Goal: Task Accomplishment & Management: Manage account settings

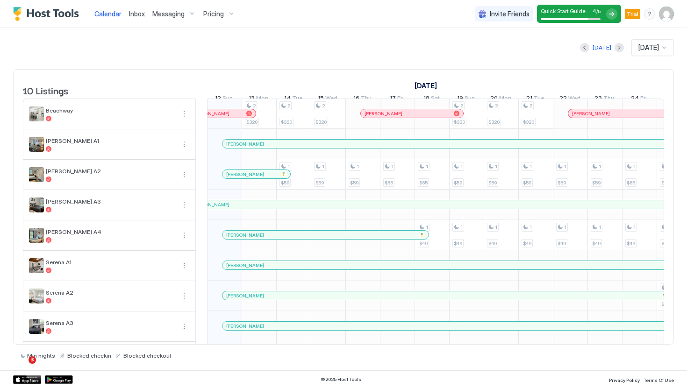
scroll to position [66, 0]
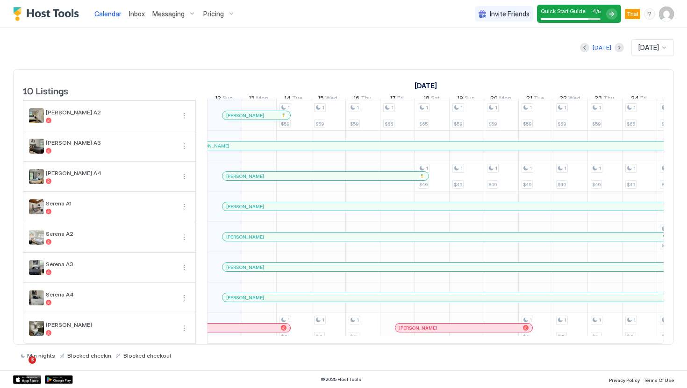
click at [225, 17] on div "Pricing" at bounding box center [219, 14] width 39 height 16
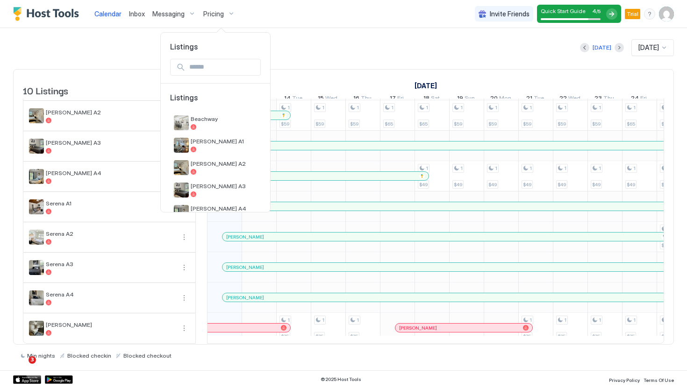
click at [298, 41] on div at bounding box center [343, 194] width 687 height 388
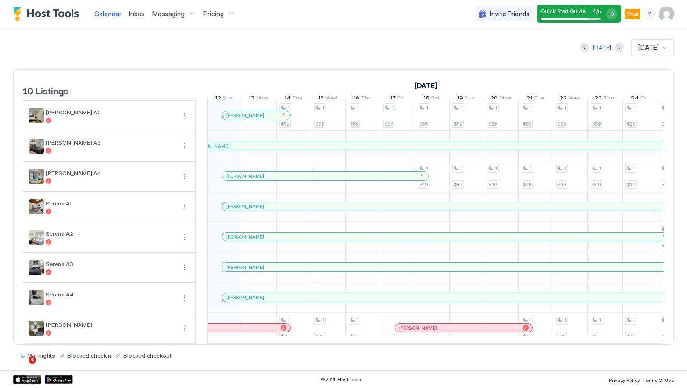
click at [193, 14] on div "Messaging" at bounding box center [174, 14] width 51 height 16
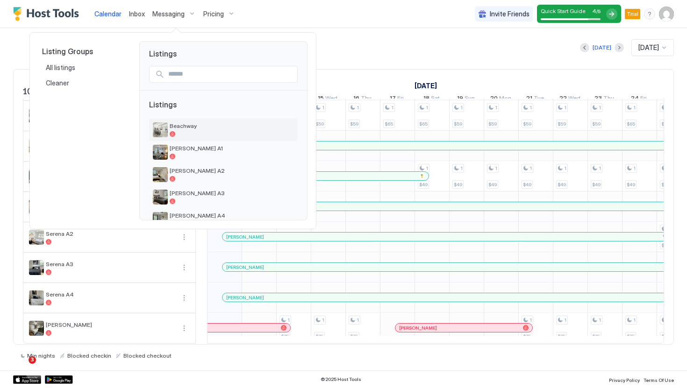
click at [191, 124] on span "Beachway" at bounding box center [232, 125] width 124 height 7
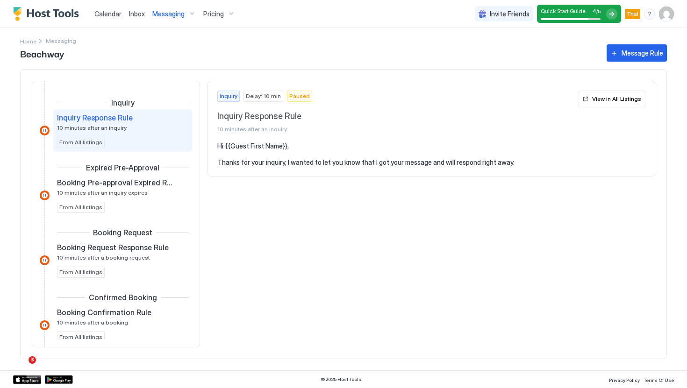
click at [266, 147] on pre "Hi {{Guest First Name}}, Thanks for your inquiry, I wanted to let you know that…" at bounding box center [431, 154] width 428 height 25
click at [322, 167] on section "Hi {{Guest First Name}}, Thanks for your inquiry, I wanted to let you know that…" at bounding box center [431, 159] width 447 height 34
click at [296, 99] on span "Paused" at bounding box center [299, 96] width 21 height 8
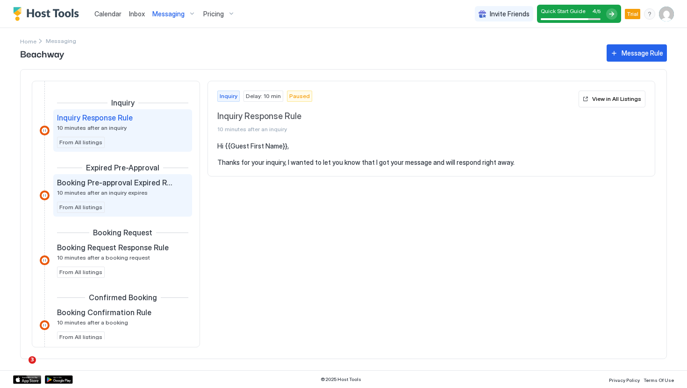
click at [116, 199] on div "Booking Pre-approval Expired Rule 10 minutes after an inquiry expires From All …" at bounding box center [122, 195] width 131 height 35
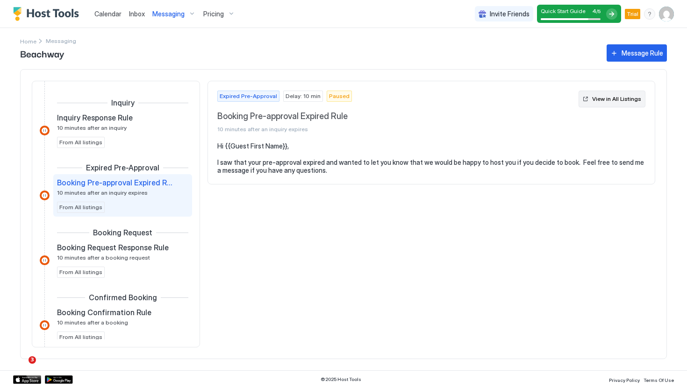
click at [621, 99] on div "View in All Listings" at bounding box center [616, 99] width 49 height 8
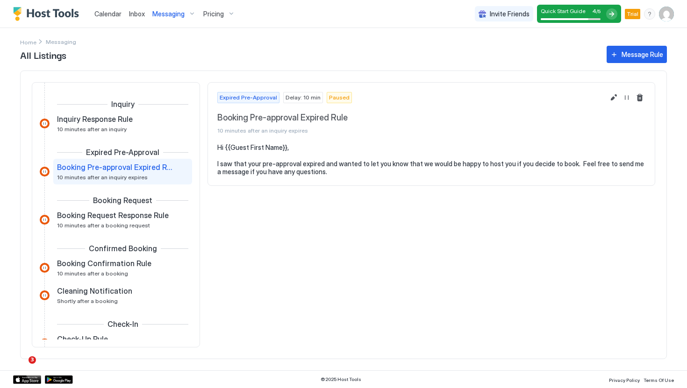
click at [237, 93] on span "Expired Pre-Approval" at bounding box center [248, 97] width 57 height 8
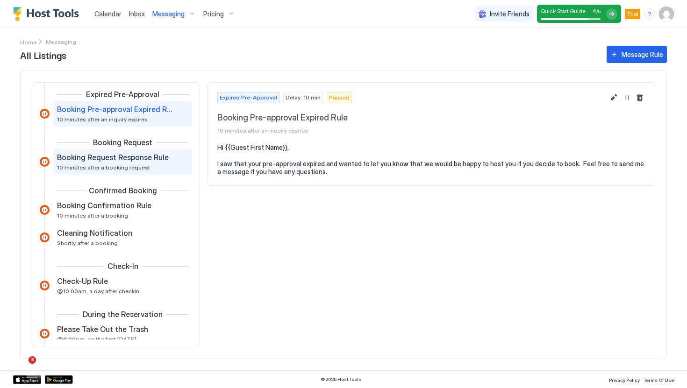
scroll to position [62, 0]
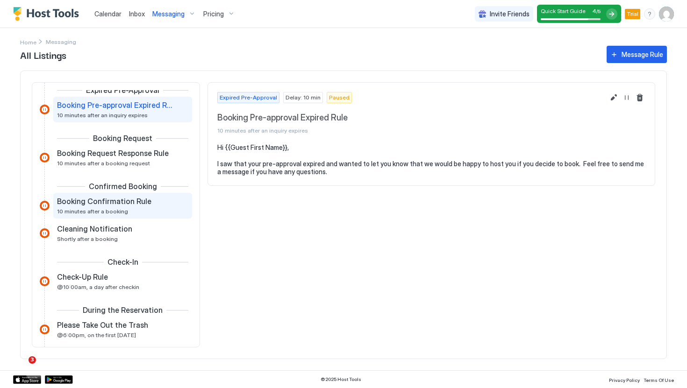
click at [124, 217] on div "Booking Confirmation Rule 10 minutes after a booking" at bounding box center [122, 206] width 139 height 26
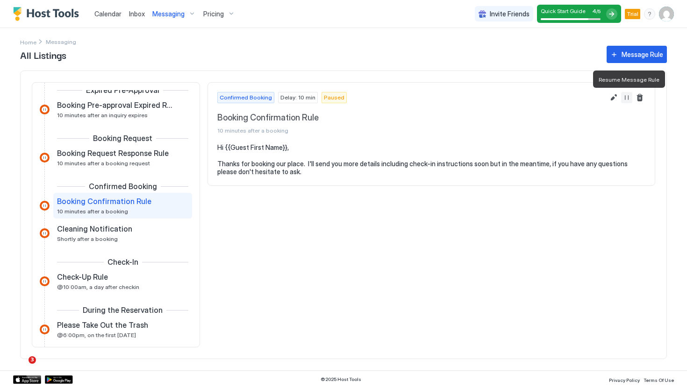
click at [629, 97] on button "Resume Message Rule" at bounding box center [626, 97] width 11 height 11
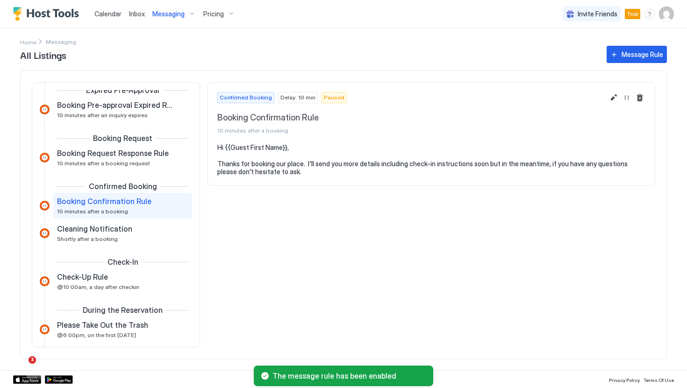
click at [440, 136] on div "Confirmed Booking Delay: 10 min Paused Booking Confirmation Rule 10 minutes aft…" at bounding box center [431, 113] width 447 height 61
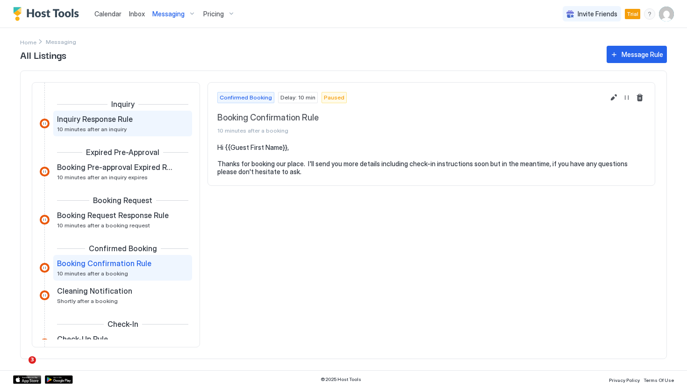
click at [151, 129] on div "Inquiry Response Rule 10 minutes after an inquiry" at bounding box center [116, 123] width 118 height 18
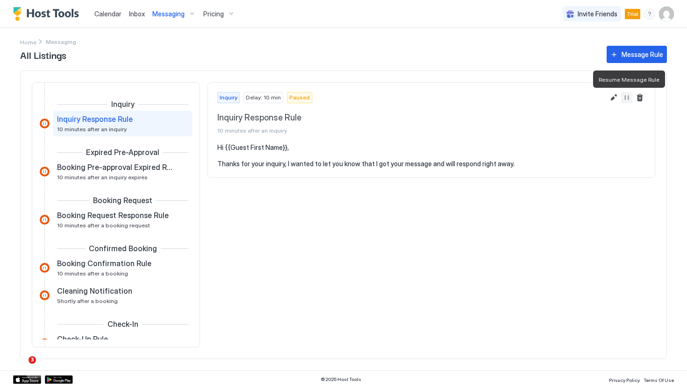
click at [628, 100] on button "Resume Message Rule" at bounding box center [626, 97] width 11 height 11
click at [517, 156] on pre "Hi {{Guest First Name}}, Thanks for your inquiry, I wanted to let you know that…" at bounding box center [431, 155] width 428 height 25
click at [272, 98] on span "Delay: 10 min" at bounding box center [263, 97] width 35 height 8
click at [314, 120] on span "Inquiry Response Rule" at bounding box center [410, 118] width 387 height 11
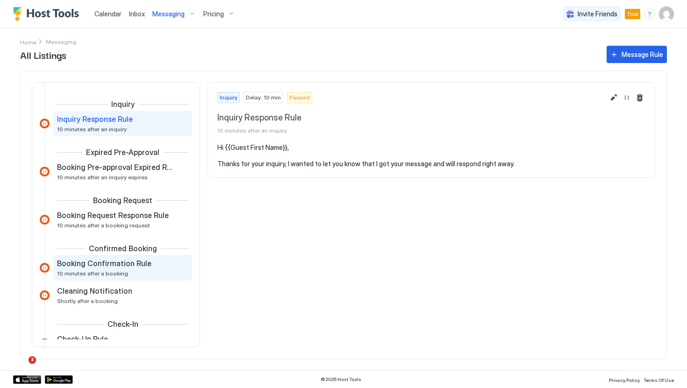
click at [116, 263] on span "Booking Confirmation Rule" at bounding box center [104, 263] width 94 height 9
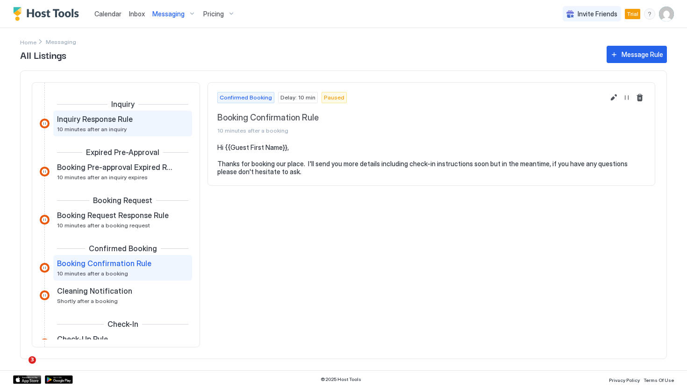
click at [152, 130] on div "Inquiry Response Rule 10 minutes after an inquiry" at bounding box center [116, 123] width 118 height 18
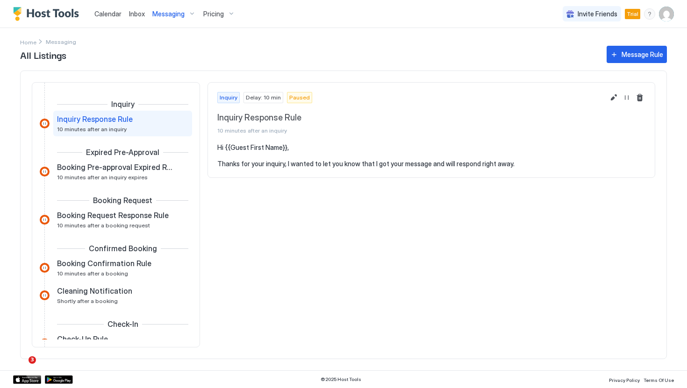
click at [236, 100] on span "Inquiry" at bounding box center [229, 97] width 18 height 8
click at [329, 120] on span "Inquiry Response Rule" at bounding box center [410, 118] width 387 height 11
click at [618, 116] on div "Inquiry Delay: 10 min Paused Inquiry Response Rule 10 minutes after an inquiry" at bounding box center [431, 113] width 447 height 61
click at [614, 97] on button "Edit message rule" at bounding box center [613, 97] width 11 height 11
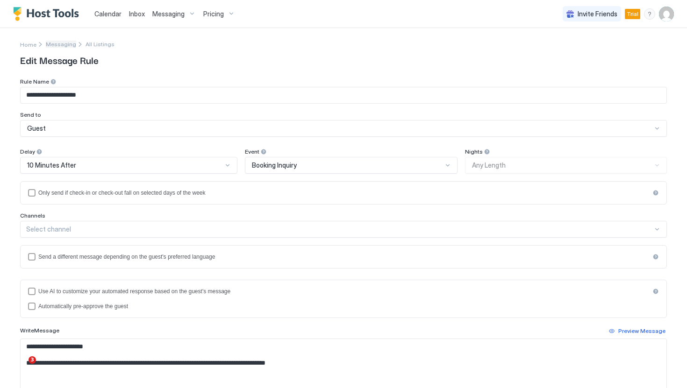
click at [60, 45] on span "Messaging" at bounding box center [61, 44] width 30 height 7
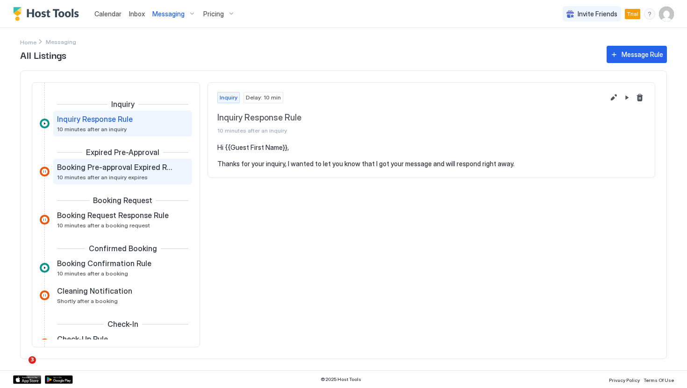
click at [80, 175] on span "10 minutes after an inquiry expires" at bounding box center [102, 177] width 91 height 7
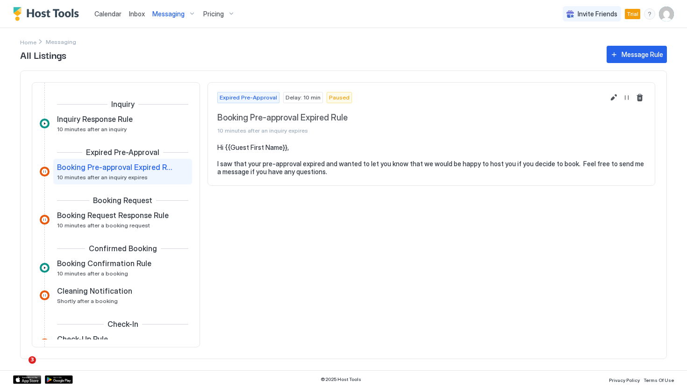
click at [45, 171] on div at bounding box center [45, 172] width 10 height 10
click at [630, 95] on button "Resume Message Rule" at bounding box center [626, 97] width 11 height 11
click at [149, 221] on div "Booking Request Response Rule 10 minutes after a booking request" at bounding box center [116, 220] width 118 height 18
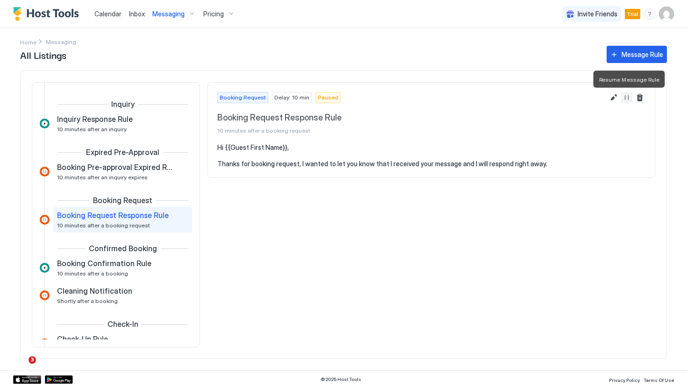
click at [625, 96] on button "Resume Message Rule" at bounding box center [626, 97] width 11 height 11
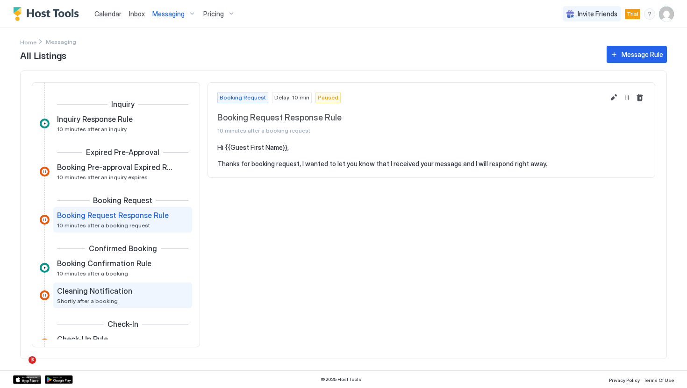
click at [132, 296] on div "Cleaning Notification Shortly after a booking" at bounding box center [116, 295] width 118 height 18
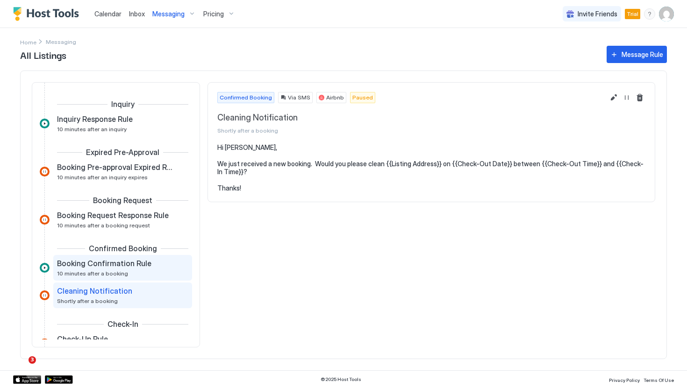
click at [101, 262] on span "Booking Confirmation Rule" at bounding box center [104, 263] width 94 height 9
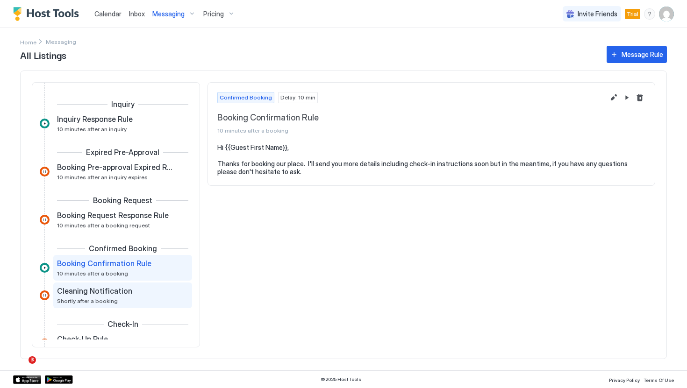
click at [123, 296] on div "Cleaning Notification Shortly after a booking" at bounding box center [116, 295] width 118 height 18
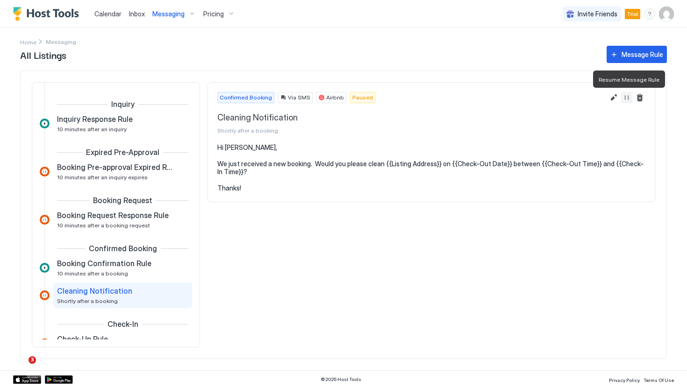
click at [626, 98] on button "Resume Message Rule" at bounding box center [626, 97] width 11 height 11
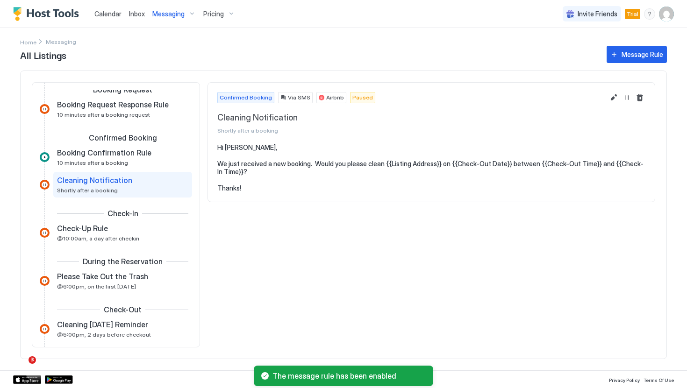
scroll to position [119, 0]
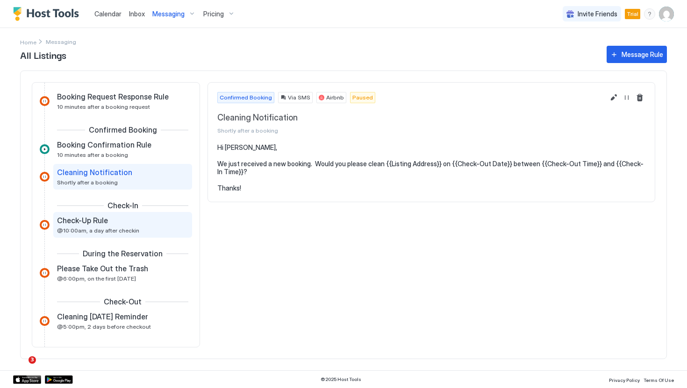
click at [138, 228] on div "Check-Up Rule @10:00am, a day after checkin" at bounding box center [116, 225] width 118 height 18
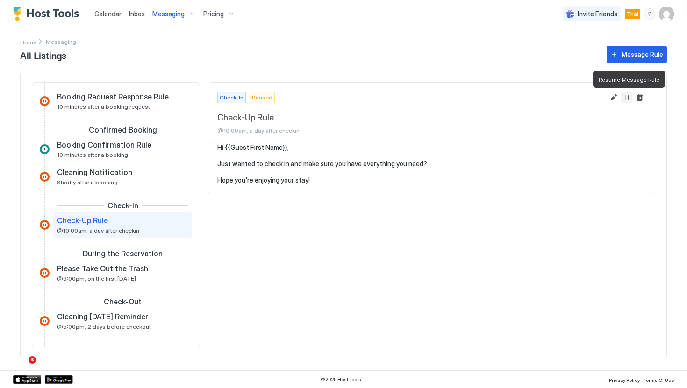
click at [628, 95] on button "Resume Message Rule" at bounding box center [626, 97] width 11 height 11
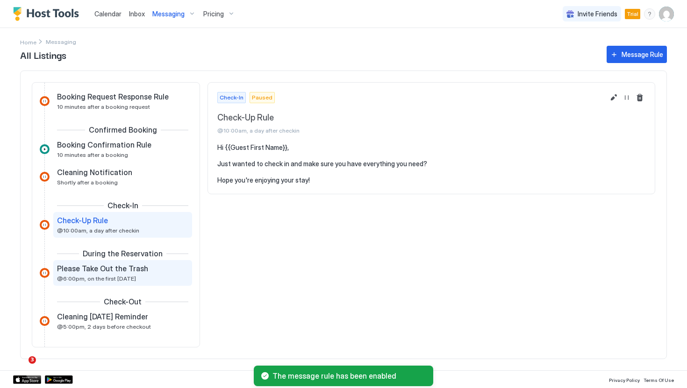
click at [99, 273] on span "Please Take Out the Trash" at bounding box center [102, 268] width 91 height 9
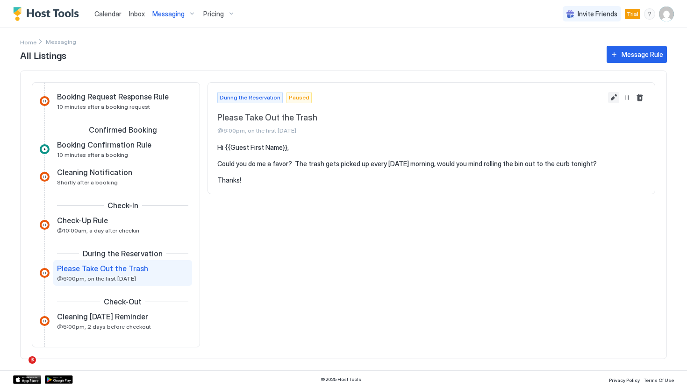
click at [615, 97] on button "Edit message rule" at bounding box center [613, 97] width 11 height 11
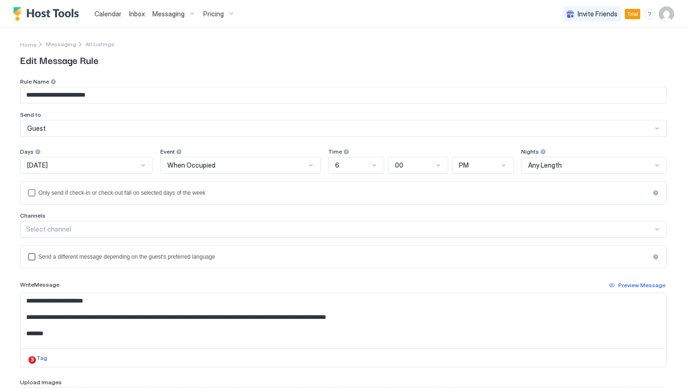
scroll to position [93, 0]
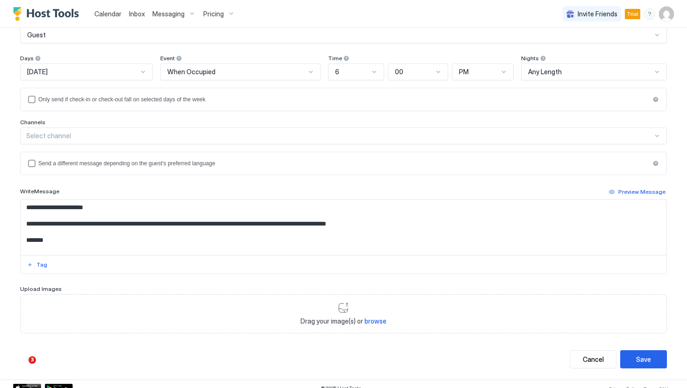
click at [192, 224] on textarea "**********" at bounding box center [344, 227] width 646 height 55
click at [458, 225] on textarea "**********" at bounding box center [344, 227] width 646 height 55
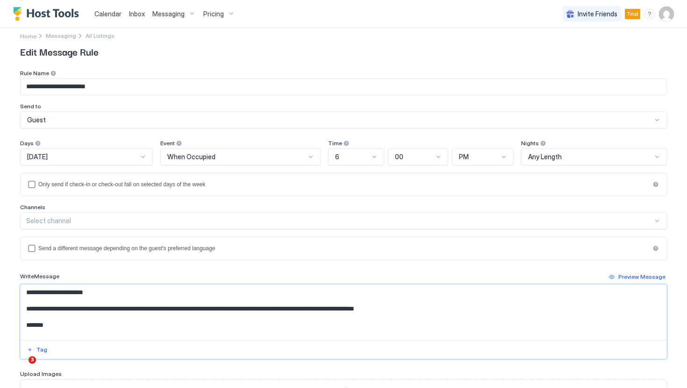
scroll to position [0, 0]
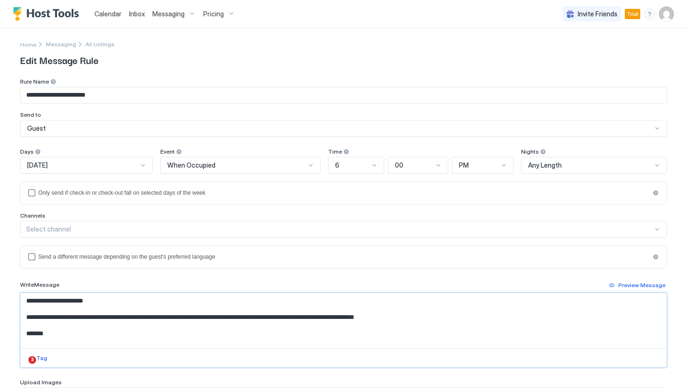
type textarea "**********"
click at [138, 164] on div "On Thursday" at bounding box center [82, 165] width 111 height 8
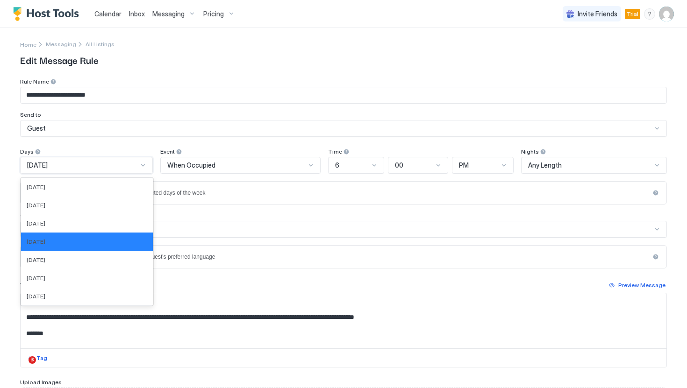
click at [138, 164] on div "On Thursday" at bounding box center [82, 165] width 111 height 8
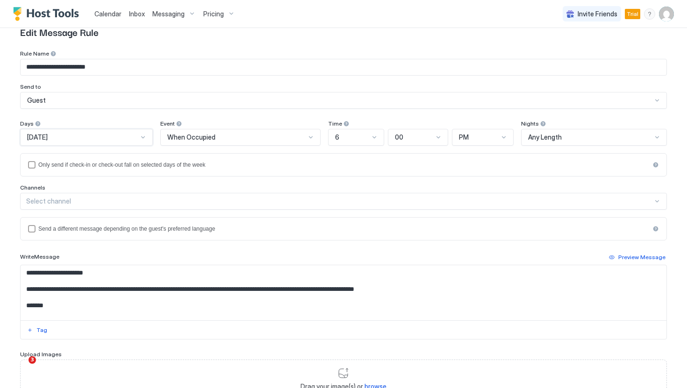
scroll to position [101, 0]
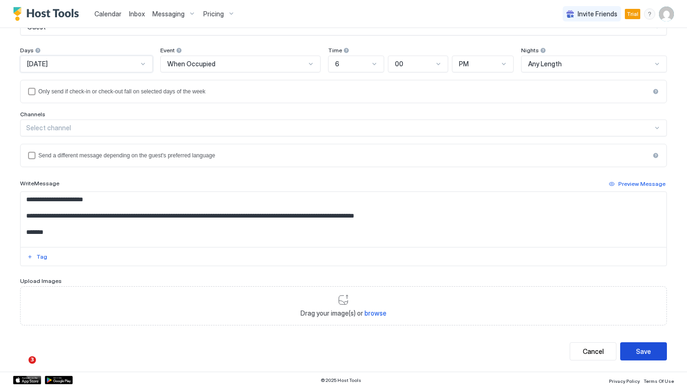
click at [652, 354] on button "Save" at bounding box center [643, 352] width 47 height 18
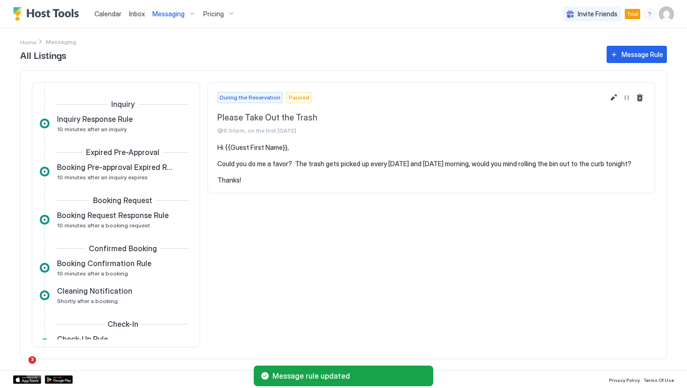
scroll to position [178, 0]
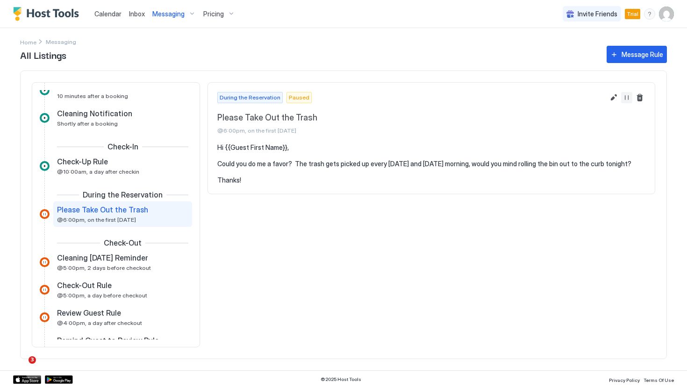
click at [628, 100] on button "Resume Message Rule" at bounding box center [626, 97] width 11 height 11
drag, startPoint x: 219, startPoint y: 148, endPoint x: 256, endPoint y: 178, distance: 47.8
click at [256, 178] on pre "Hi {{Guest First Name}}, Could you do me a favor? The trash gets picked up ever…" at bounding box center [431, 163] width 428 height 41
copy pre "Hi {{Guest First Name}}, Could you do me a favor? The trash gets picked up ever…"
click at [627, 61] on button "Message Rule" at bounding box center [637, 54] width 60 height 17
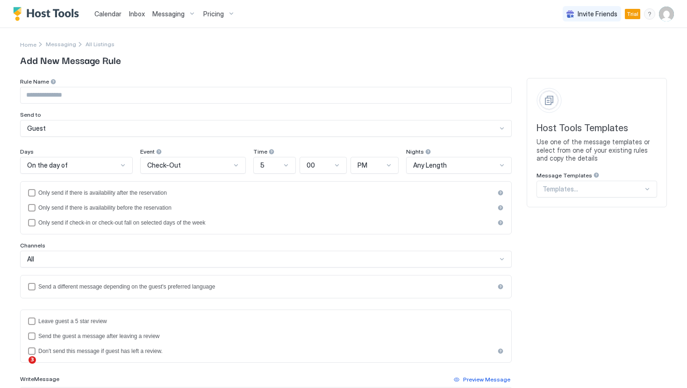
click at [235, 98] on input "Input Field" at bounding box center [266, 95] width 491 height 16
click at [62, 44] on span "Messaging" at bounding box center [61, 44] width 30 height 7
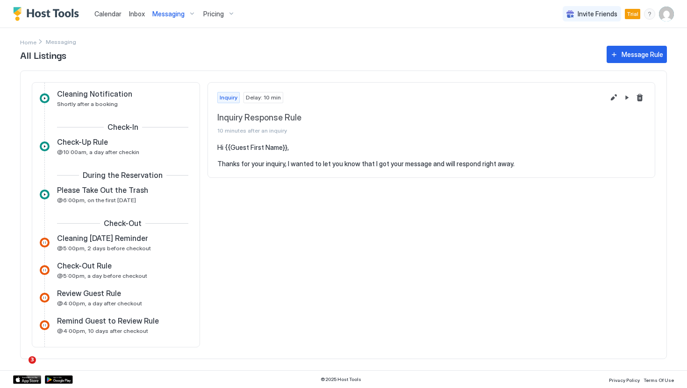
scroll to position [243, 0]
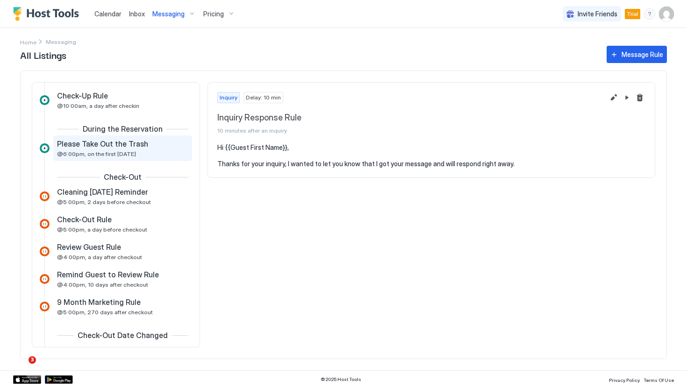
click at [144, 155] on div "Please Take Out the Trash @6:00pm, on the first Thursday" at bounding box center [116, 148] width 118 height 18
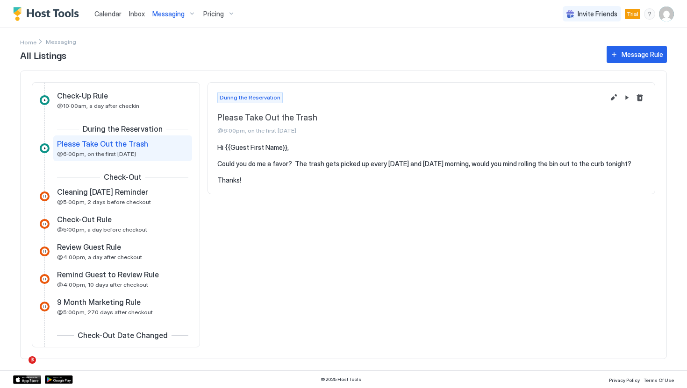
click at [251, 98] on span "During the Reservation" at bounding box center [250, 97] width 61 height 8
click at [614, 97] on button "Edit message rule" at bounding box center [613, 97] width 11 height 11
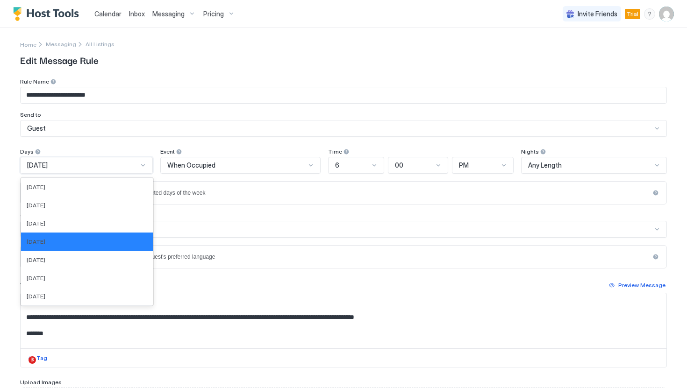
click at [125, 168] on div "On Thursday" at bounding box center [82, 165] width 111 height 8
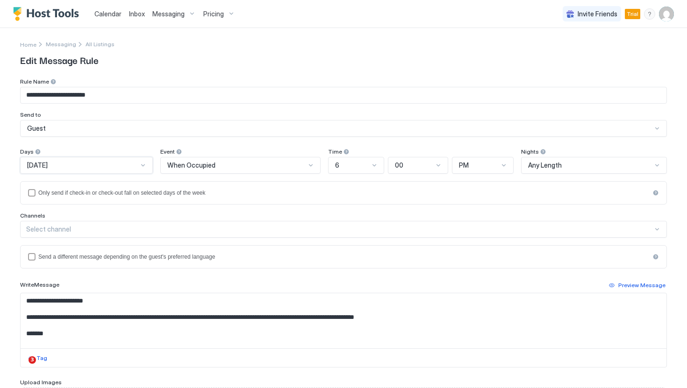
click at [131, 88] on input "**********" at bounding box center [344, 95] width 646 height 16
click at [136, 99] on input "**********" at bounding box center [344, 95] width 646 height 16
click at [121, 98] on input "**********" at bounding box center [344, 95] width 646 height 16
click at [109, 126] on div "Guest" at bounding box center [339, 128] width 625 height 8
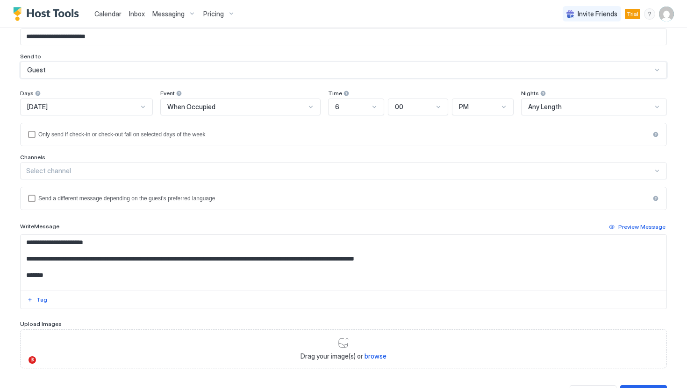
scroll to position [59, 0]
click at [130, 240] on textarea "**********" at bounding box center [344, 262] width 646 height 55
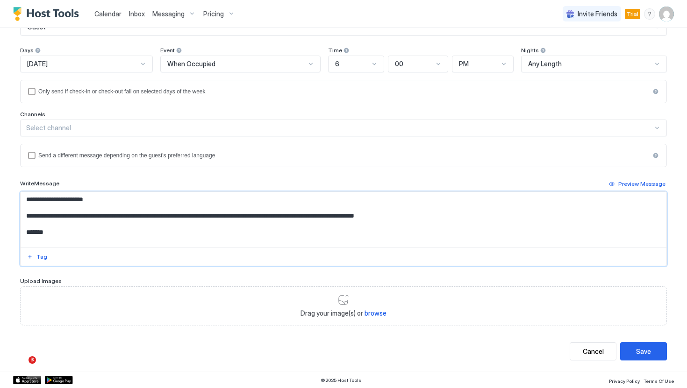
click at [242, 201] on textarea "**********" at bounding box center [344, 219] width 646 height 55
paste textarea "Input Field"
type textarea "**********"
click at [634, 351] on button "Save" at bounding box center [643, 352] width 47 height 18
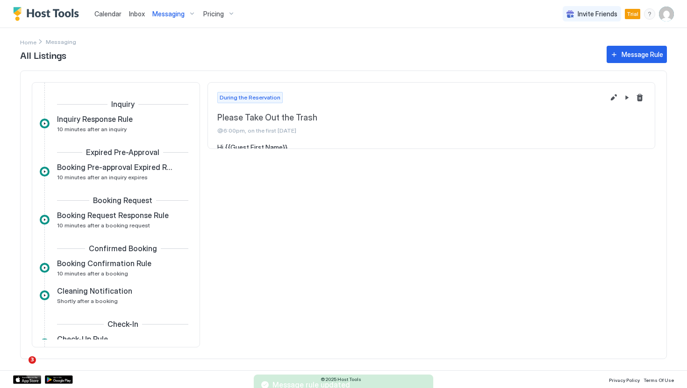
scroll to position [178, 0]
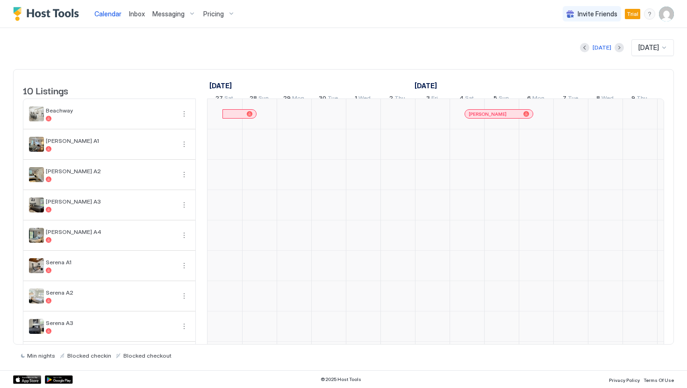
scroll to position [0, 519]
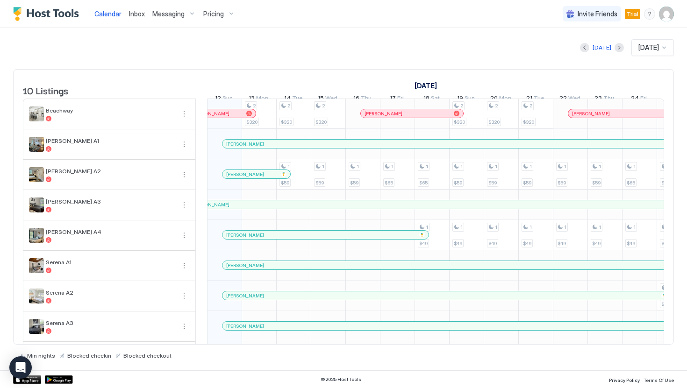
click at [190, 10] on div "Messaging" at bounding box center [174, 14] width 51 height 16
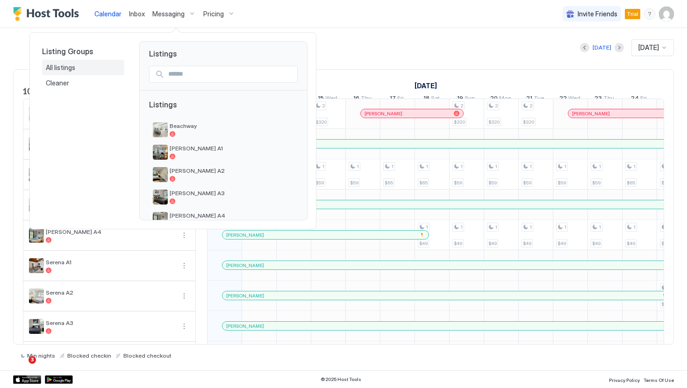
click at [95, 67] on div "All listings" at bounding box center [83, 68] width 75 height 8
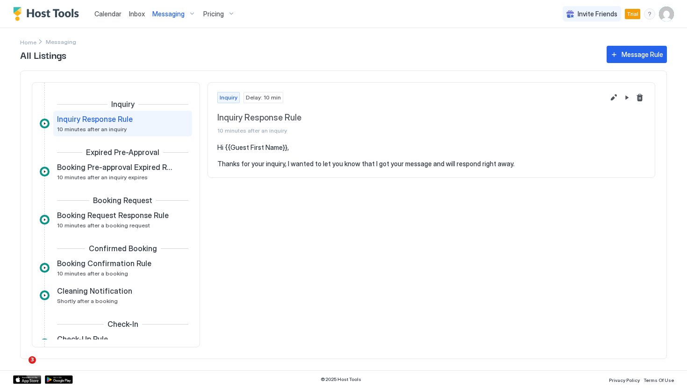
scroll to position [109, 0]
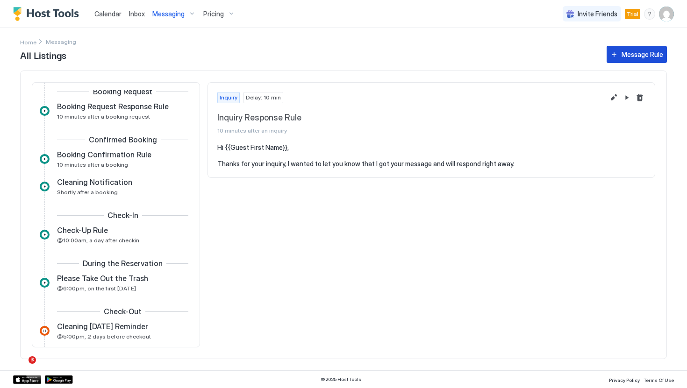
click at [627, 58] on div "Message Rule" at bounding box center [643, 55] width 42 height 10
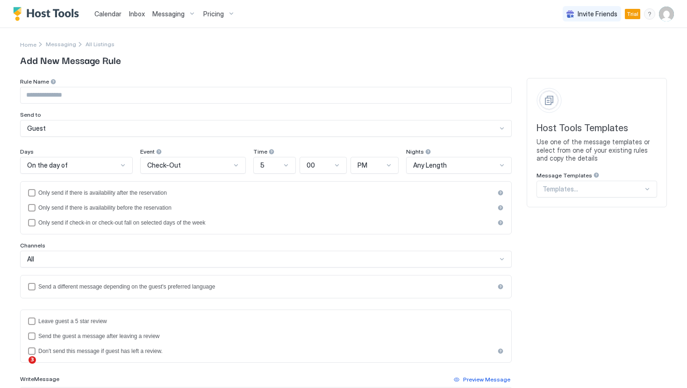
click at [159, 86] on div "Rule Name" at bounding box center [266, 82] width 492 height 9
click at [158, 95] on input "Input Field" at bounding box center [266, 95] width 491 height 16
paste input "**********"
type input "**********"
click at [133, 132] on div "Guest" at bounding box center [262, 128] width 470 height 8
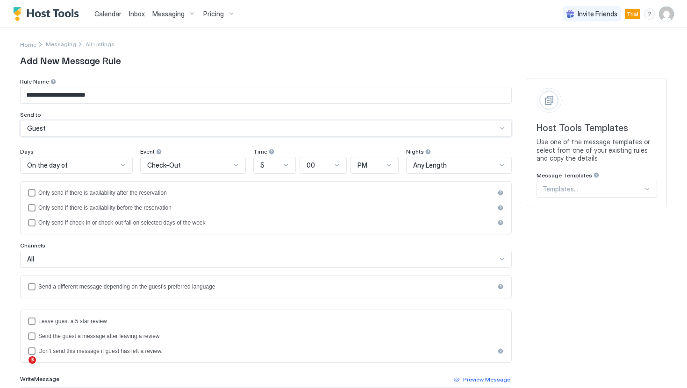
click at [133, 132] on div "Guest" at bounding box center [262, 128] width 470 height 8
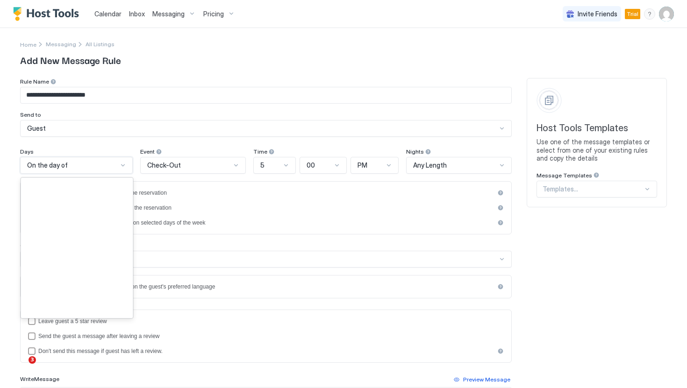
click at [115, 159] on div "On the day of" at bounding box center [76, 165] width 113 height 17
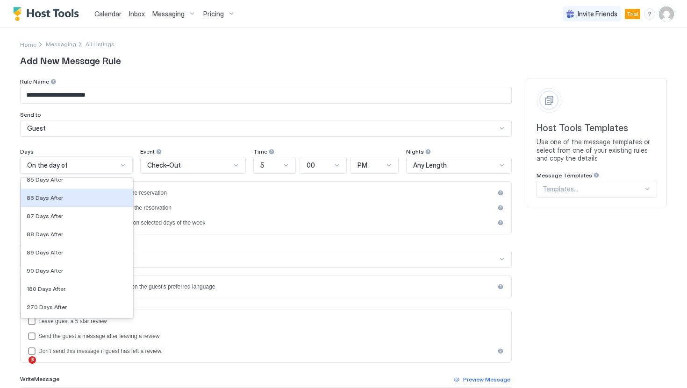
scroll to position [3189, 0]
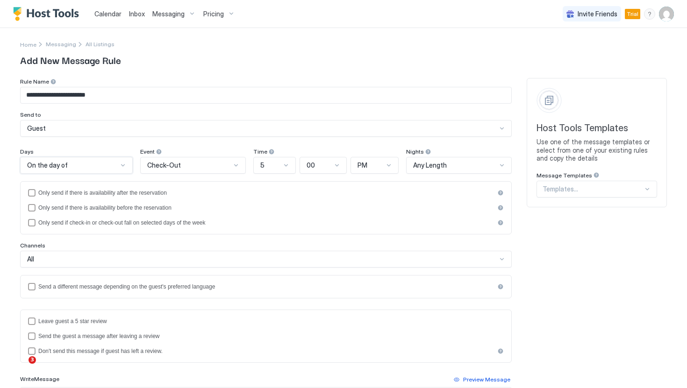
click at [99, 166] on div "On the day of" at bounding box center [72, 165] width 91 height 8
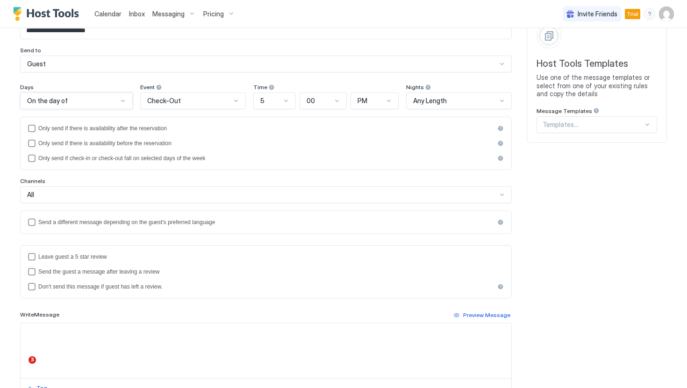
scroll to position [73, 0]
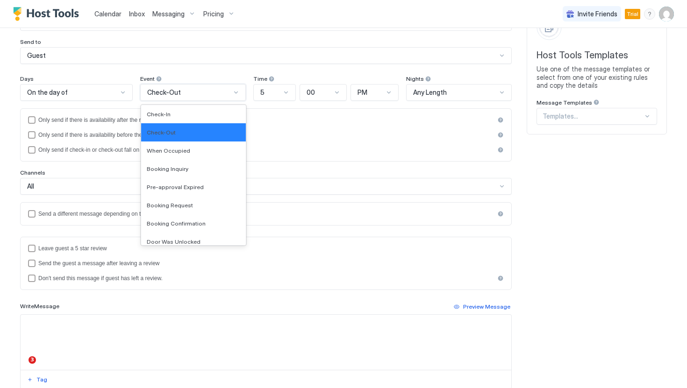
click at [151, 93] on span "Check-Out" at bounding box center [164, 92] width 34 height 8
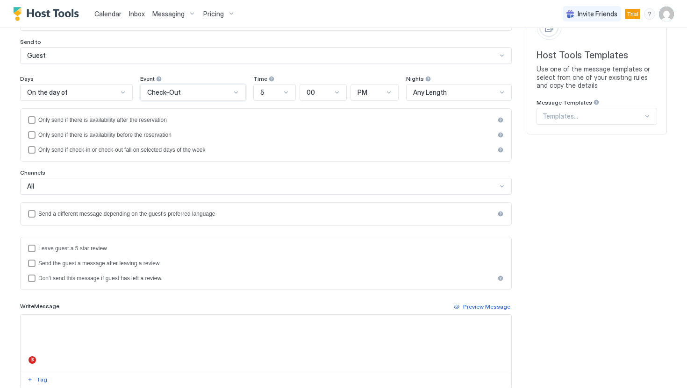
click at [187, 94] on div "Check-Out" at bounding box center [189, 92] width 84 height 8
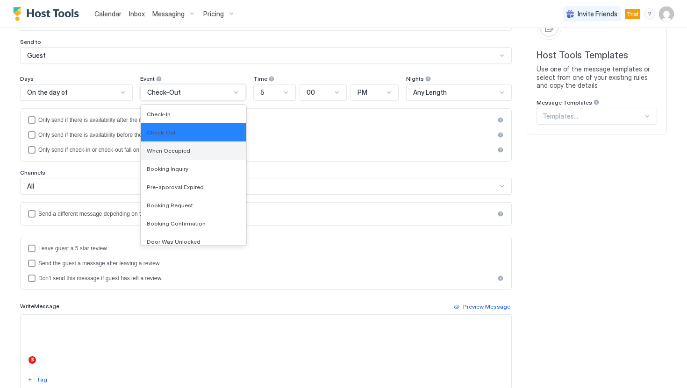
click at [197, 157] on div "When Occupied" at bounding box center [193, 151] width 105 height 18
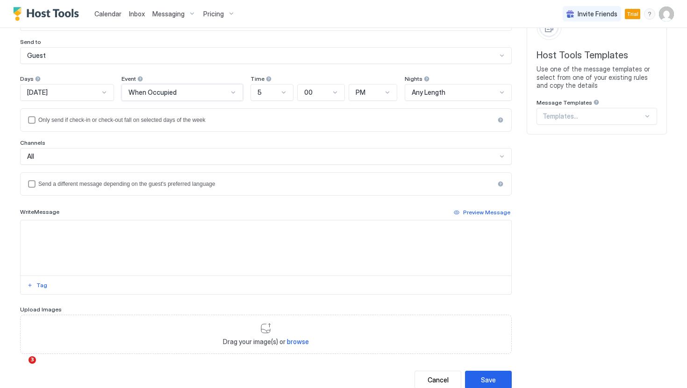
click at [109, 85] on div "On Monday" at bounding box center [67, 92] width 94 height 17
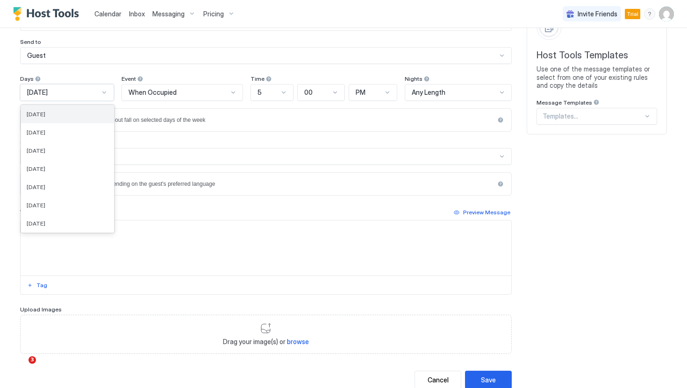
click at [93, 118] on div "On Monday" at bounding box center [67, 114] width 93 height 18
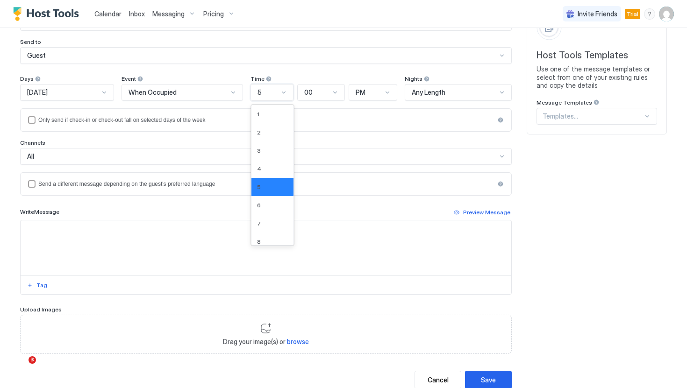
click at [284, 88] on div "5" at bounding box center [271, 92] width 43 height 17
click at [278, 204] on div "6" at bounding box center [272, 205] width 31 height 7
click at [135, 150] on div "All" at bounding box center [266, 156] width 492 height 17
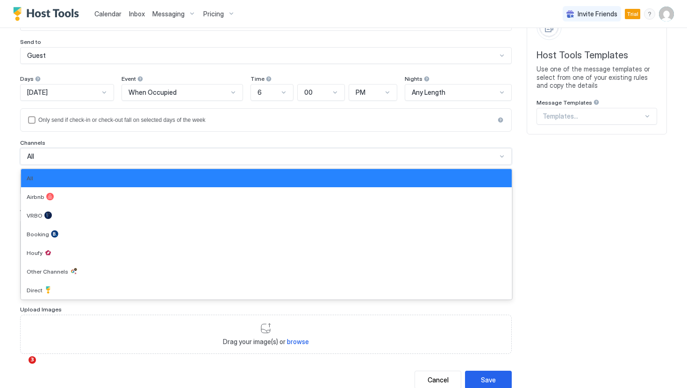
click at [133, 138] on div "Days On Monday Event When Occupied Time 6 00 PM Nights Any Length Only send if …" at bounding box center [266, 135] width 492 height 121
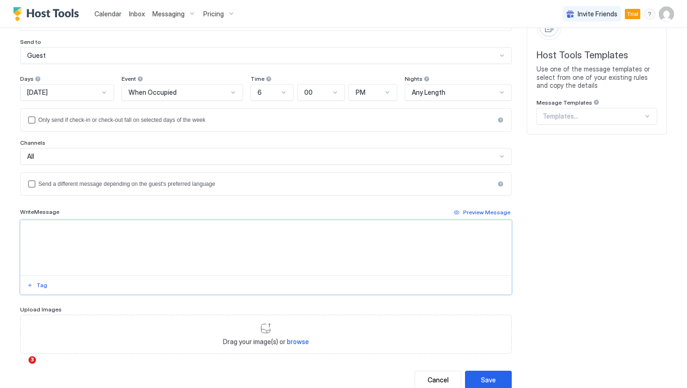
click at [183, 241] on textarea "Input Field" at bounding box center [266, 248] width 491 height 55
paste textarea "**********"
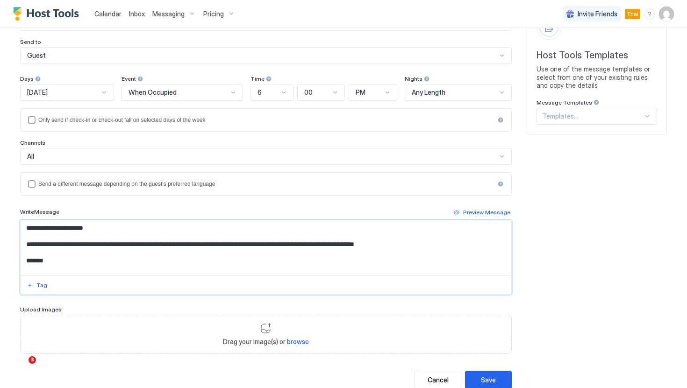
drag, startPoint x: 100, startPoint y: 245, endPoint x: 11, endPoint y: 245, distance: 88.3
click at [11, 245] on div "**********" at bounding box center [343, 177] width 673 height 445
click at [282, 243] on textarea "**********" at bounding box center [266, 248] width 491 height 55
click at [287, 245] on textarea "**********" at bounding box center [266, 248] width 491 height 55
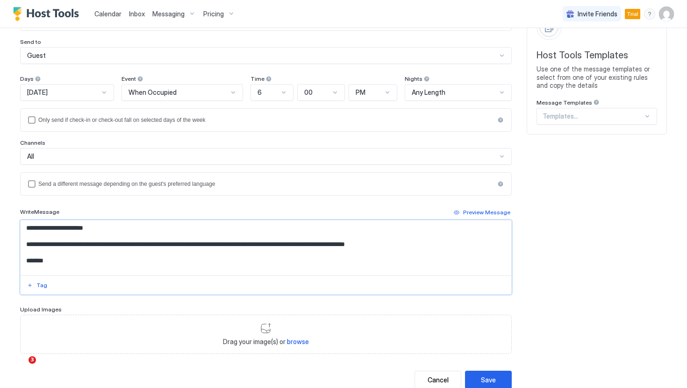
click at [315, 245] on textarea "**********" at bounding box center [266, 248] width 491 height 55
click at [315, 247] on textarea "**********" at bounding box center [266, 248] width 491 height 55
click at [408, 250] on textarea "**********" at bounding box center [266, 248] width 491 height 55
click at [424, 248] on textarea "**********" at bounding box center [266, 248] width 491 height 55
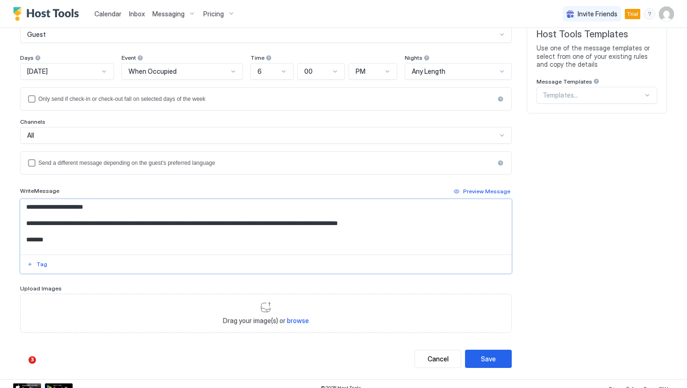
scroll to position [101, 0]
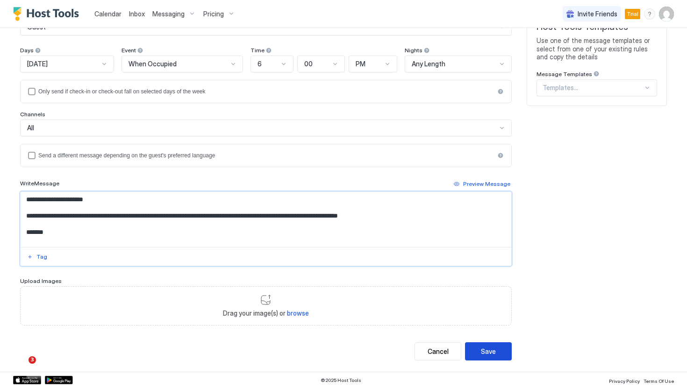
type textarea "**********"
drag, startPoint x: 488, startPoint y: 347, endPoint x: 471, endPoint y: 216, distance: 131.6
click at [472, 219] on div "**********" at bounding box center [266, 169] width 492 height 384
click at [471, 216] on textarea "**********" at bounding box center [266, 219] width 491 height 55
click at [491, 358] on button "Save" at bounding box center [488, 352] width 47 height 18
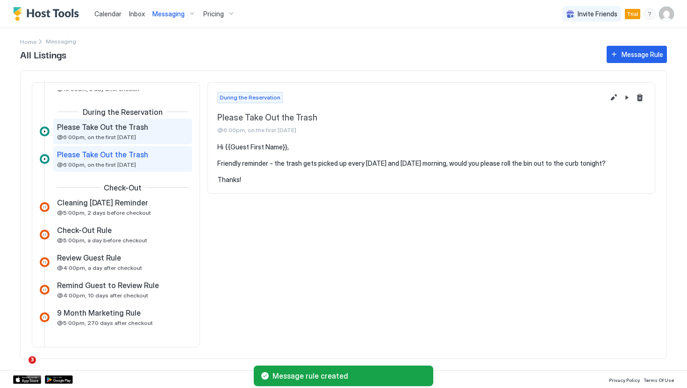
scroll to position [262, 0]
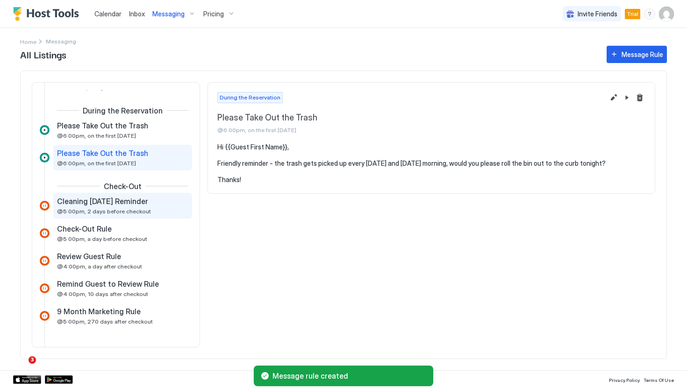
click at [132, 205] on span "Cleaning Tomorrow Reminder" at bounding box center [102, 201] width 91 height 9
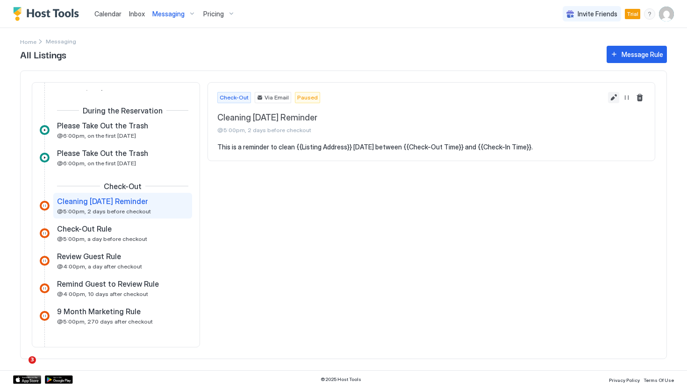
click at [614, 96] on button "Edit message rule" at bounding box center [613, 97] width 11 height 11
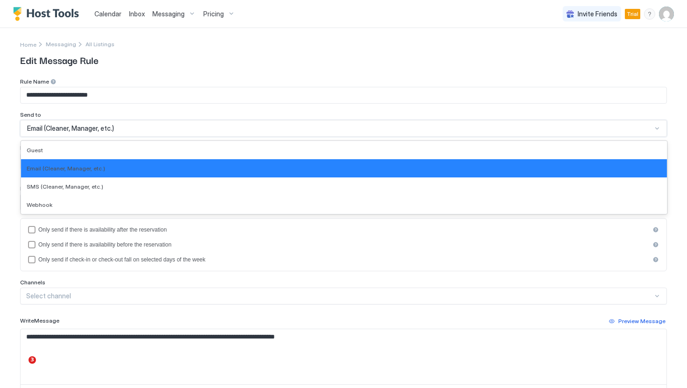
click at [157, 132] on div "Email (Cleaner, Manager, etc.)" at bounding box center [339, 128] width 625 height 8
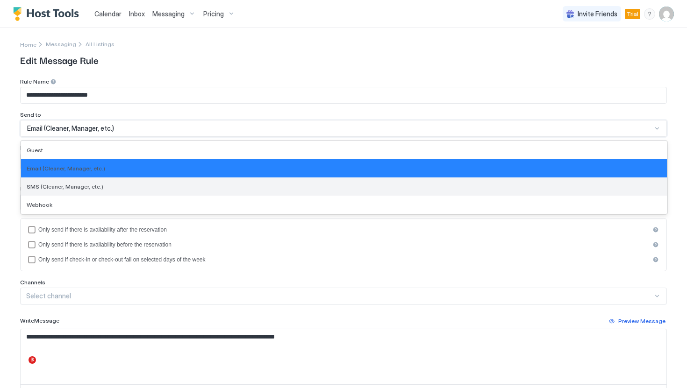
click at [122, 187] on div "SMS (Cleaner, Manager, etc.)" at bounding box center [344, 186] width 635 height 7
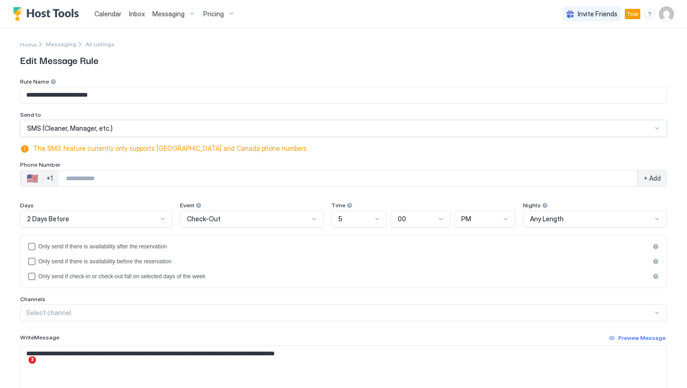
click at [143, 178] on input "Phone Number input" at bounding box center [347, 178] width 579 height 17
click at [183, 177] on input "Phone Number input" at bounding box center [347, 178] width 579 height 17
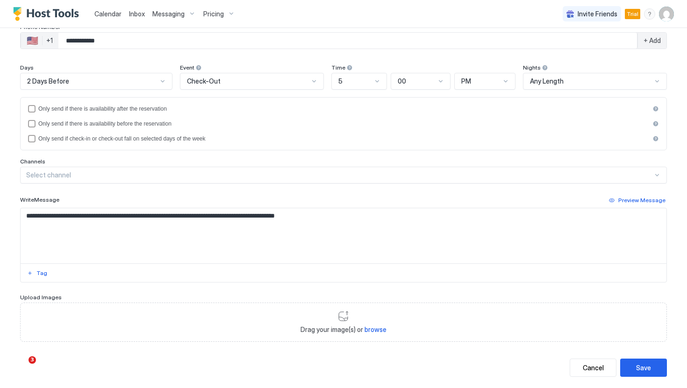
scroll to position [138, 0]
type input "**********"
click at [27, 218] on textarea "**********" at bounding box center [344, 235] width 646 height 55
click at [51, 216] on textarea "**********" at bounding box center [344, 235] width 646 height 55
click at [27, 216] on textarea "**********" at bounding box center [344, 235] width 646 height 55
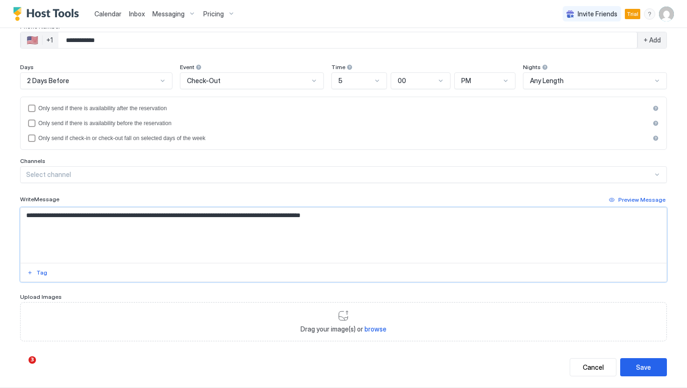
click at [115, 217] on textarea "**********" at bounding box center [344, 235] width 646 height 55
click at [78, 216] on textarea "**********" at bounding box center [344, 235] width 646 height 55
click at [438, 229] on textarea "**********" at bounding box center [344, 235] width 646 height 55
type textarea "**********"
click at [639, 368] on div "Save" at bounding box center [643, 368] width 15 height 10
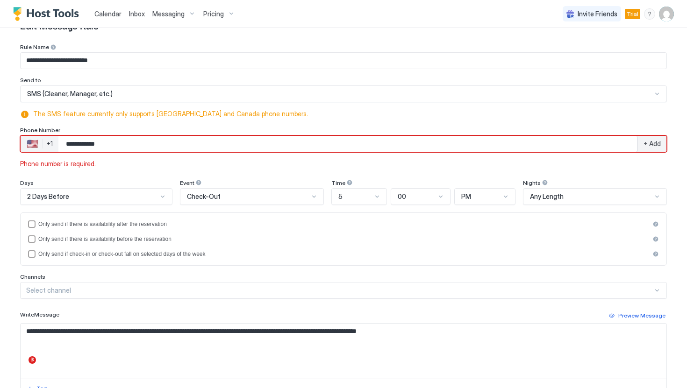
scroll to position [34, 0]
click at [655, 146] on span "+ Add" at bounding box center [651, 144] width 17 height 8
click at [647, 147] on span "+ Add" at bounding box center [651, 144] width 17 height 8
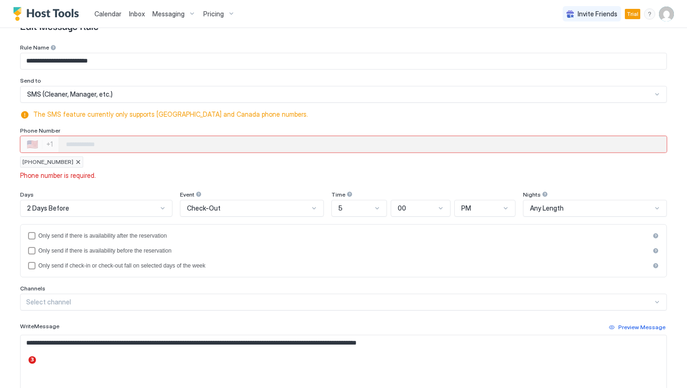
scroll to position [178, 0]
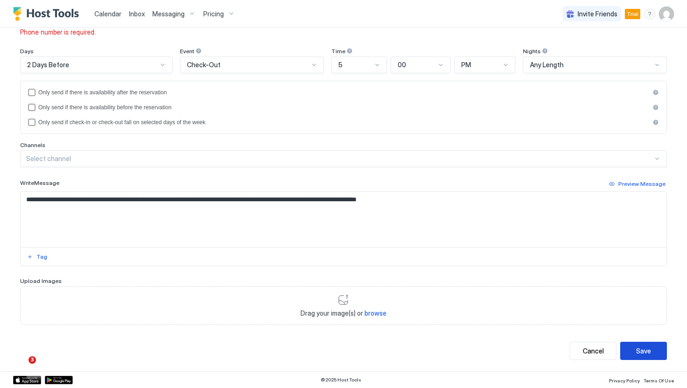
click at [633, 345] on button "Save" at bounding box center [643, 351] width 47 height 18
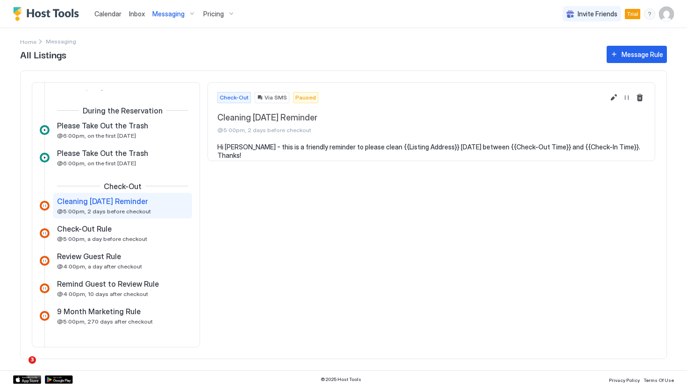
scroll to position [277, 0]
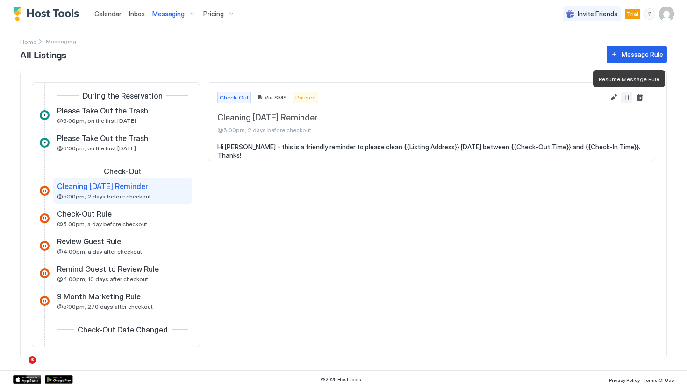
click at [625, 96] on button "Resume Message Rule" at bounding box center [626, 97] width 11 height 11
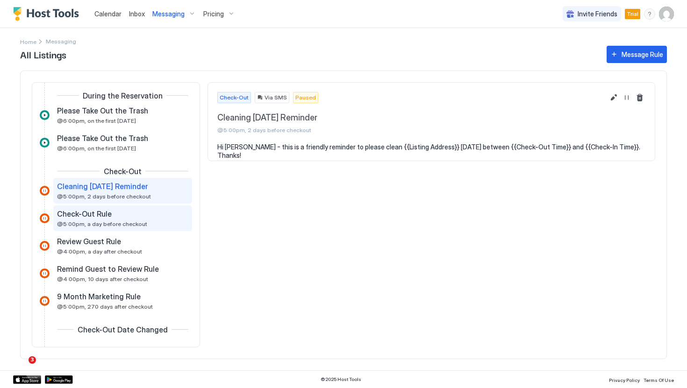
click at [151, 212] on div "Check-Out Rule" at bounding box center [116, 213] width 118 height 9
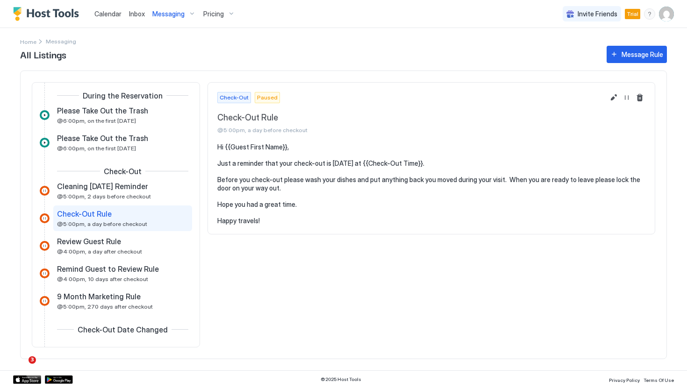
click at [433, 150] on pre "Hi {{Guest First Name}}, Just a reminder that your check-out is tomorrow at {{C…" at bounding box center [431, 184] width 428 height 82
click at [617, 95] on button "Edit message rule" at bounding box center [613, 97] width 11 height 11
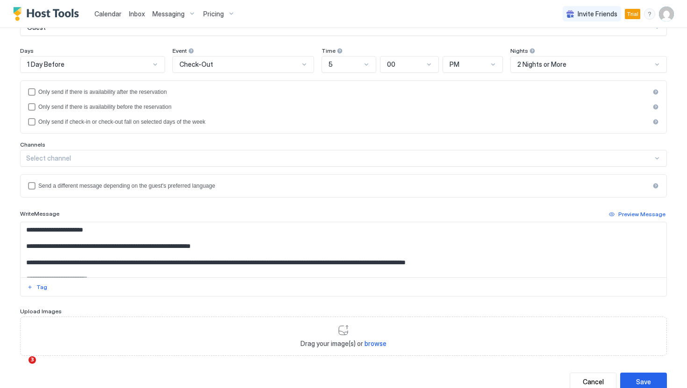
scroll to position [101, 0]
click at [91, 263] on textarea "**********" at bounding box center [344, 249] width 646 height 55
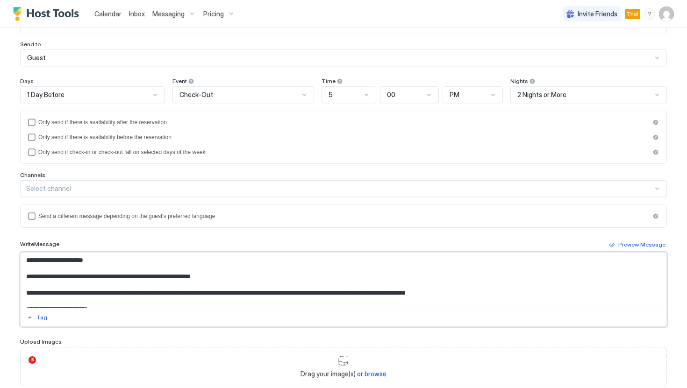
scroll to position [85, 0]
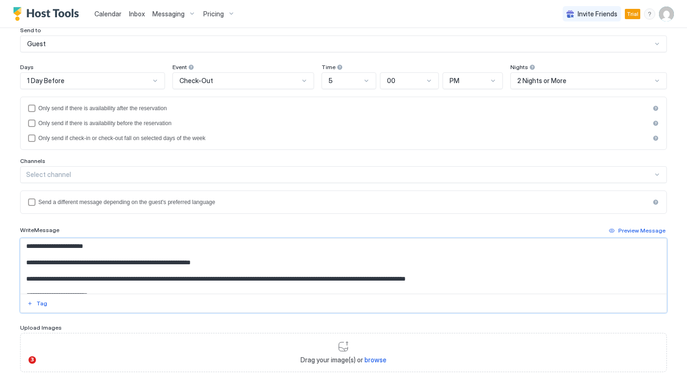
click at [88, 278] on textarea "**********" at bounding box center [344, 266] width 646 height 55
click at [121, 279] on textarea "**********" at bounding box center [344, 266] width 646 height 55
click at [215, 278] on textarea "**********" at bounding box center [344, 266] width 646 height 55
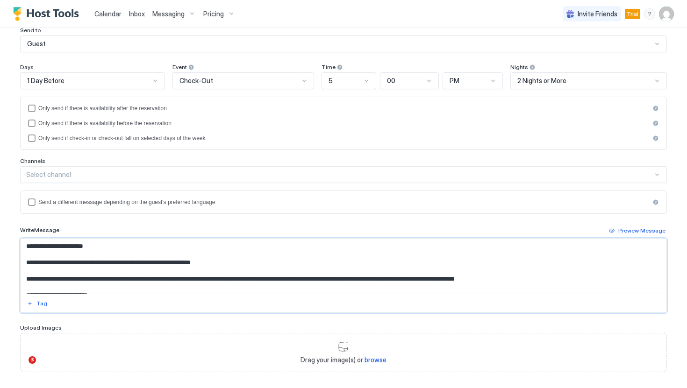
click at [185, 280] on textarea "**********" at bounding box center [344, 266] width 646 height 55
drag, startPoint x: 196, startPoint y: 281, endPoint x: 245, endPoint y: 279, distance: 49.6
click at [245, 279] on textarea "**********" at bounding box center [344, 266] width 646 height 55
click at [307, 279] on textarea "**********" at bounding box center [344, 266] width 646 height 55
click at [355, 275] on textarea "**********" at bounding box center [344, 266] width 646 height 55
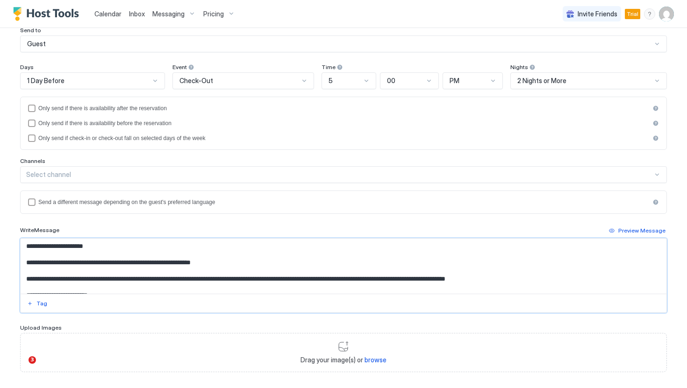
click at [426, 282] on textarea "**********" at bounding box center [344, 266] width 646 height 55
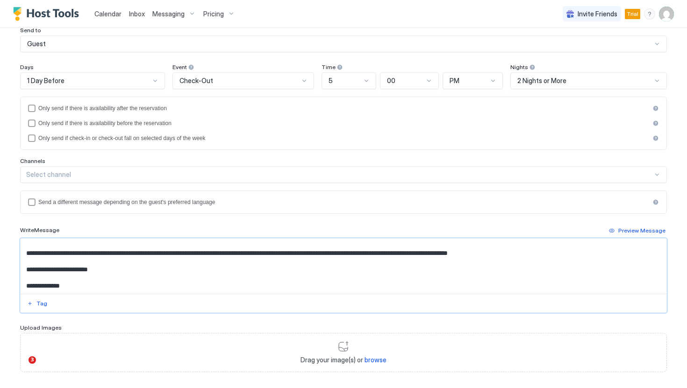
scroll to position [0, 0]
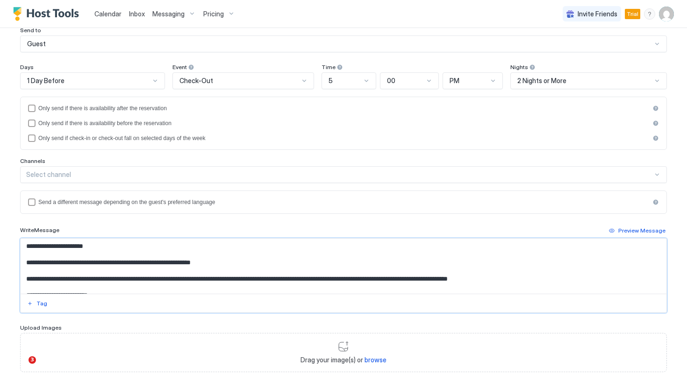
type textarea "**********"
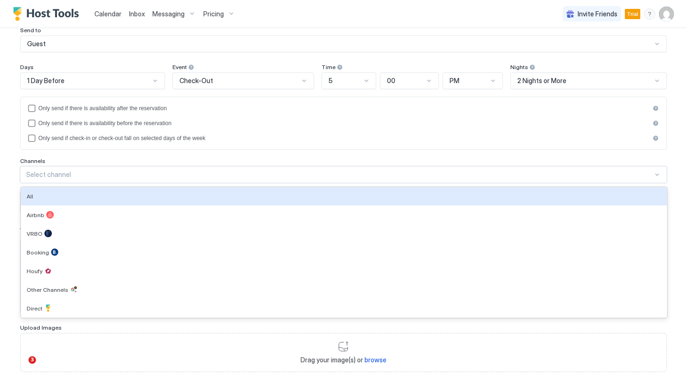
click at [114, 171] on div "Select channel" at bounding box center [339, 175] width 627 height 8
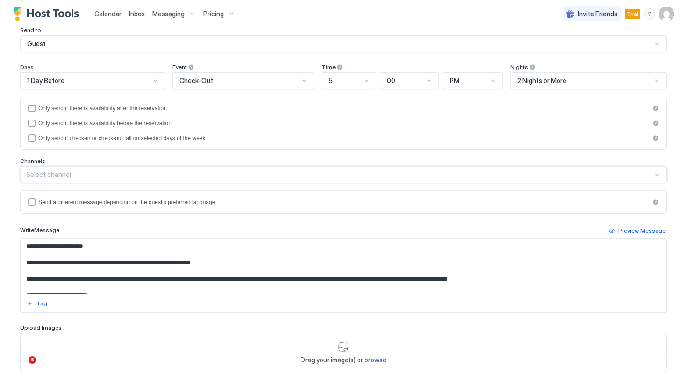
click at [114, 172] on div "Select channel" at bounding box center [339, 175] width 627 height 8
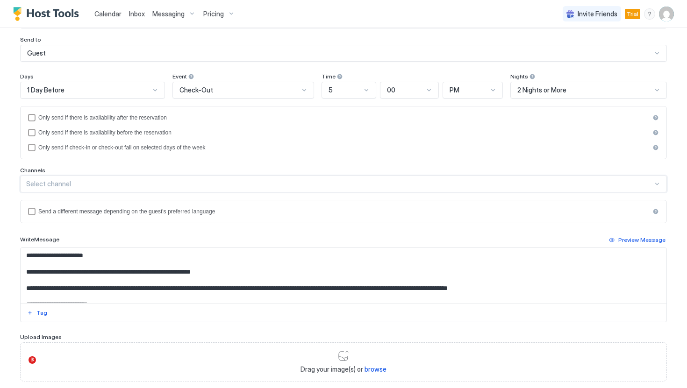
scroll to position [62, 0]
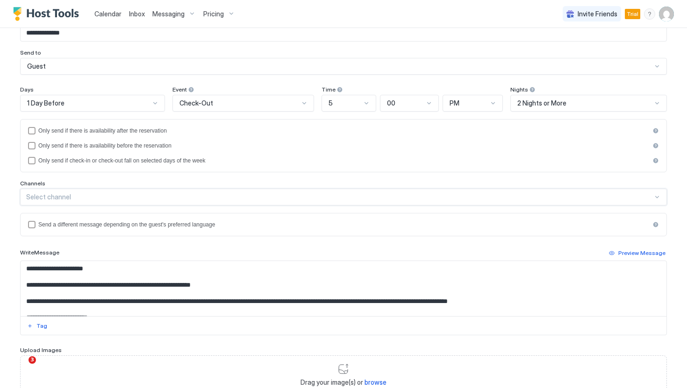
click at [130, 200] on div "Select channel" at bounding box center [339, 197] width 627 height 8
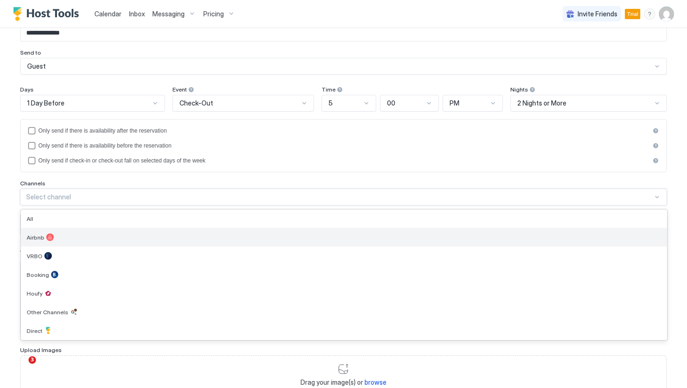
click at [111, 230] on div "Airbnb" at bounding box center [344, 237] width 646 height 19
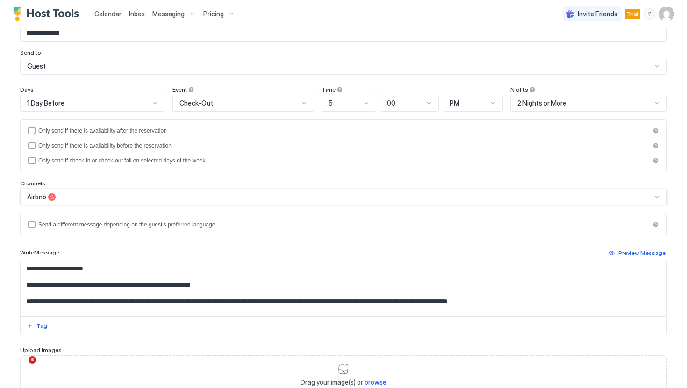
click at [145, 200] on div "Airbnb" at bounding box center [339, 197] width 625 height 8
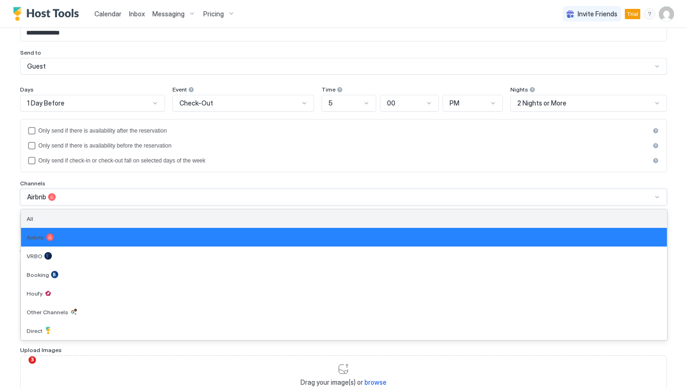
click at [129, 215] on div "All" at bounding box center [344, 218] width 635 height 7
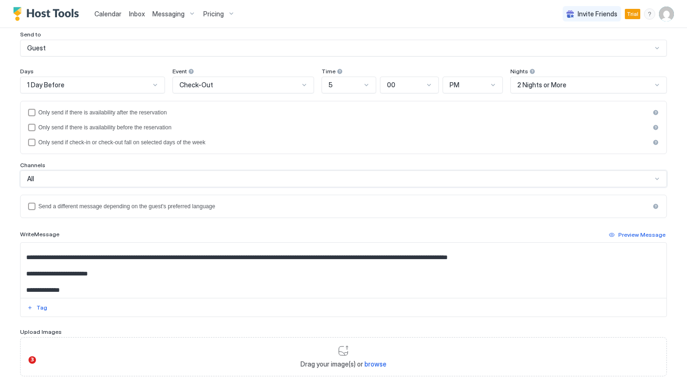
scroll to position [131, 0]
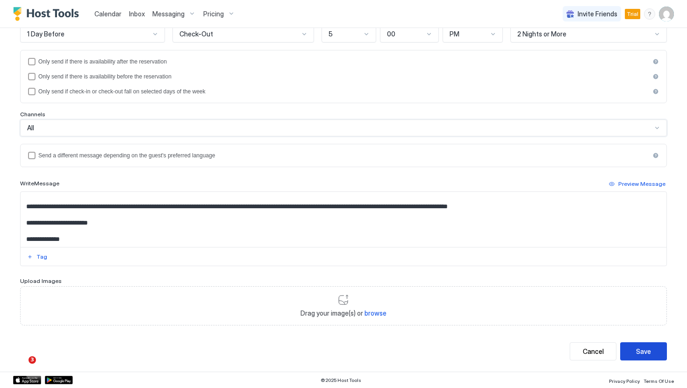
click at [651, 343] on button "Save" at bounding box center [643, 352] width 47 height 18
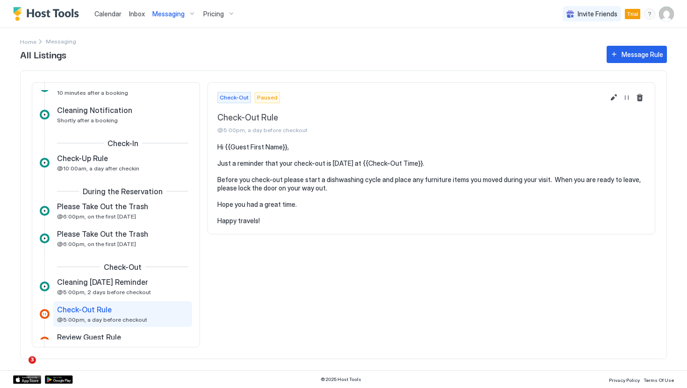
scroll to position [358, 0]
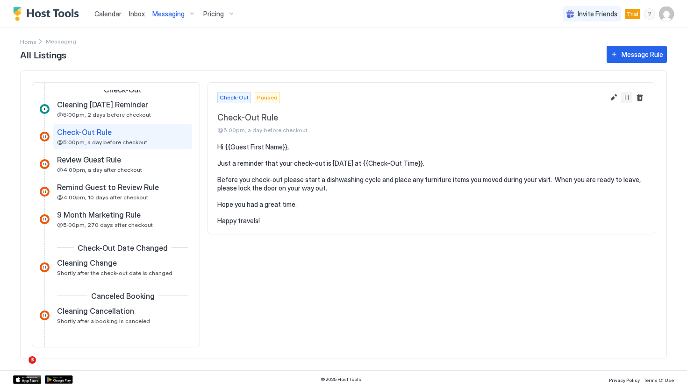
click at [625, 96] on button "Resume Message Rule" at bounding box center [626, 97] width 11 height 11
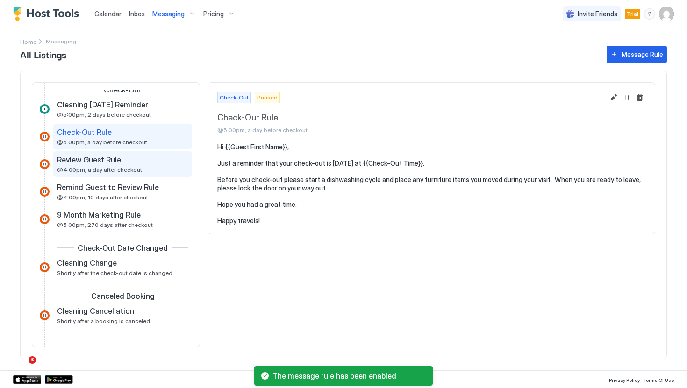
click at [145, 171] on div "Review Guest Rule @4:00pm, a day after checkout" at bounding box center [116, 164] width 118 height 18
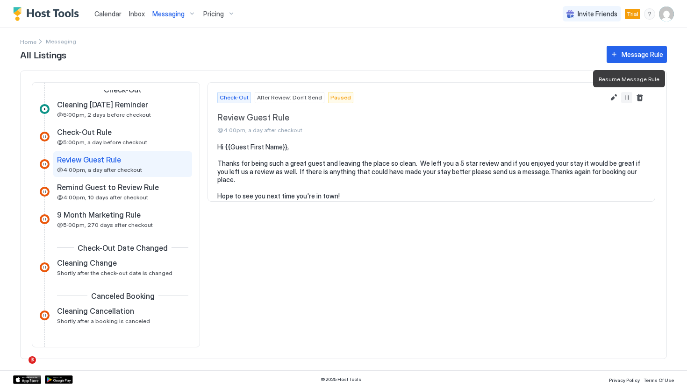
click at [627, 97] on button "Resume Message Rule" at bounding box center [626, 97] width 11 height 11
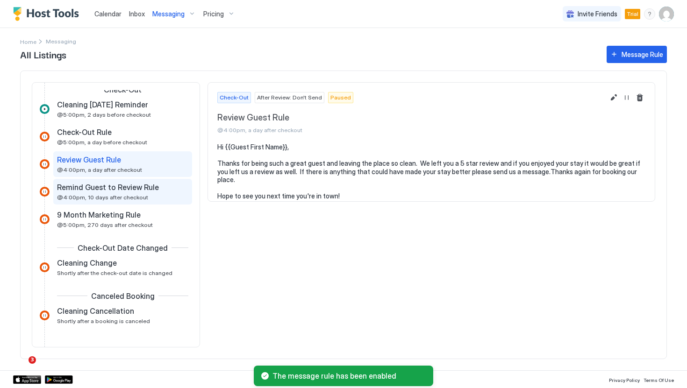
click at [136, 199] on span "@4:00pm, 10 days after checkout" at bounding box center [102, 197] width 91 height 7
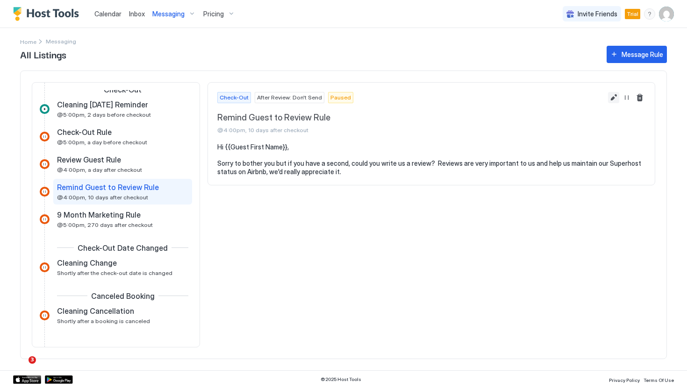
click at [616, 96] on button "Edit message rule" at bounding box center [613, 97] width 11 height 11
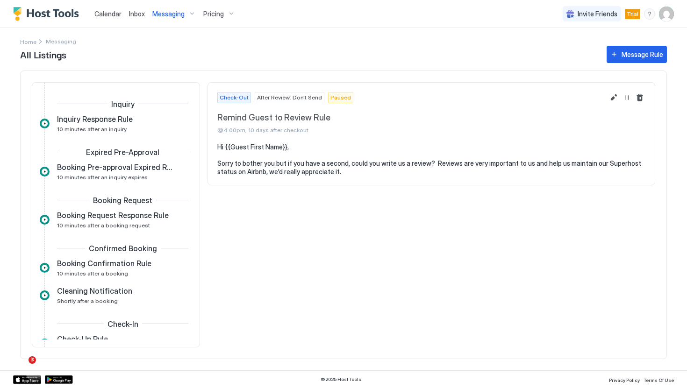
scroll to position [335, 0]
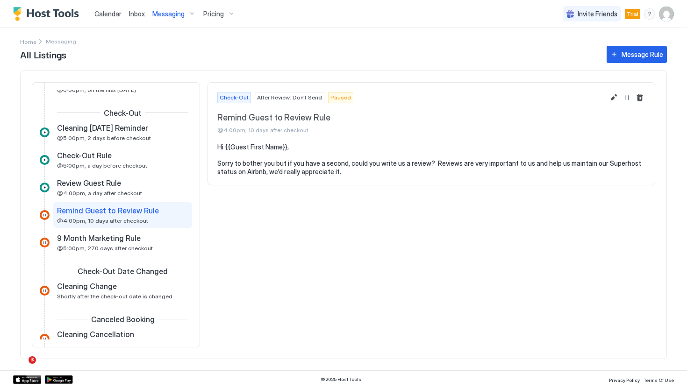
click at [312, 98] on span "After Review: Don't Send" at bounding box center [289, 97] width 65 height 8
click at [628, 99] on button "Resume Message Rule" at bounding box center [626, 97] width 11 height 11
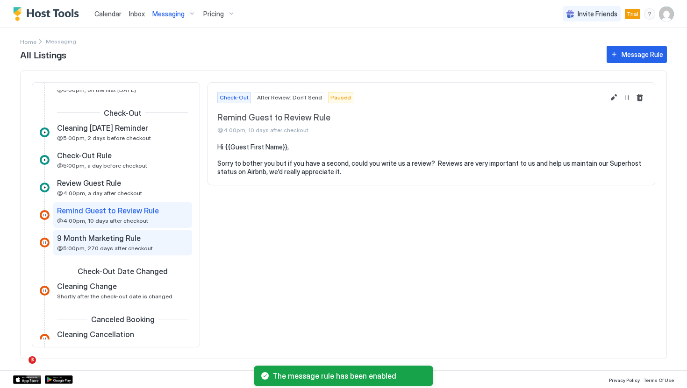
click at [106, 239] on span "9 Month Marketing Rule" at bounding box center [99, 238] width 84 height 9
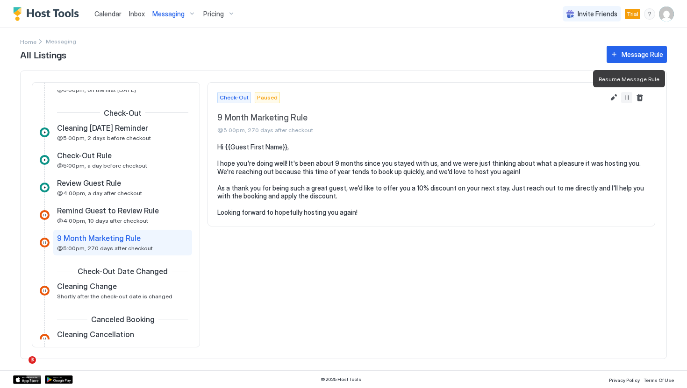
click at [626, 96] on button "Resume Message Rule" at bounding box center [626, 97] width 11 height 11
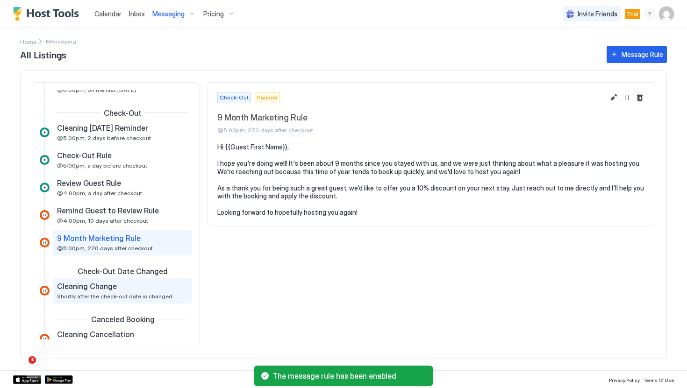
click at [129, 293] on span "Shortly after the check-out date is changed" at bounding box center [114, 296] width 115 height 7
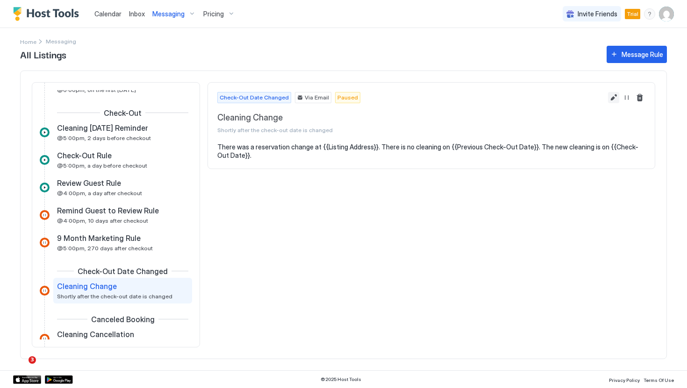
click at [616, 100] on button "Edit message rule" at bounding box center [613, 97] width 11 height 11
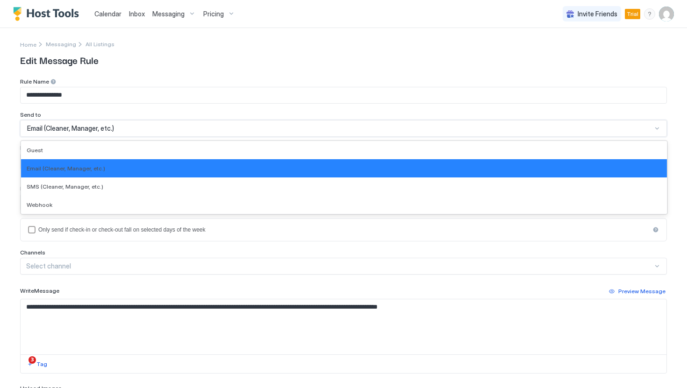
click at [135, 125] on div "Email (Cleaner, Manager, etc.)" at bounding box center [339, 128] width 625 height 8
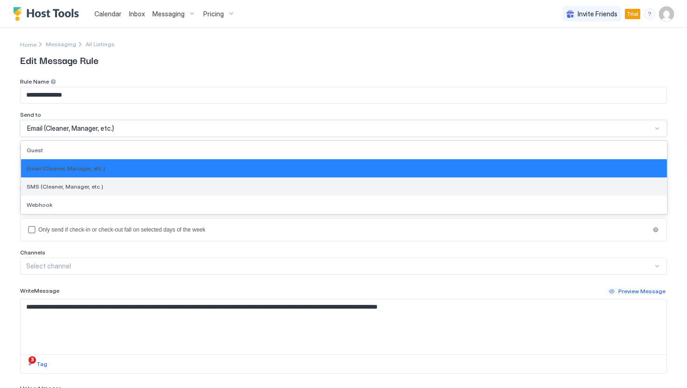
click at [103, 186] on div "SMS (Cleaner, Manager, etc.)" at bounding box center [344, 186] width 635 height 7
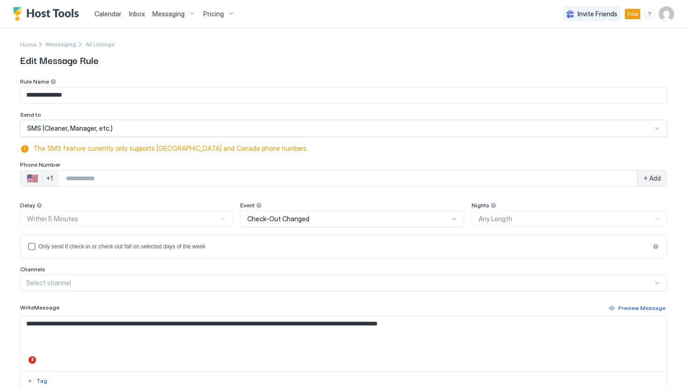
click at [103, 173] on input "Phone Number input" at bounding box center [347, 178] width 579 height 17
type input "**********"
click at [657, 187] on div "**********" at bounding box center [343, 180] width 647 height 21
click at [657, 182] on span "+ Add" at bounding box center [651, 178] width 17 height 8
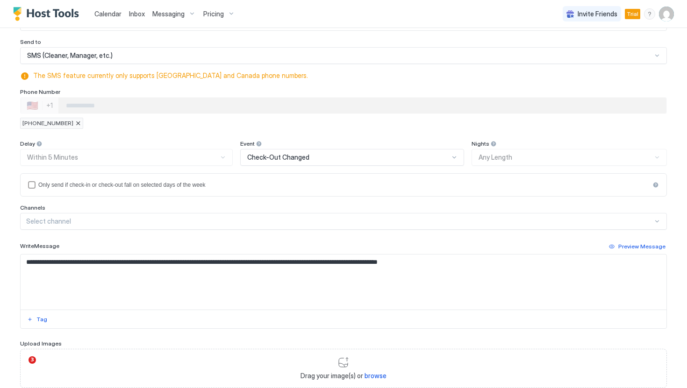
scroll to position [76, 0]
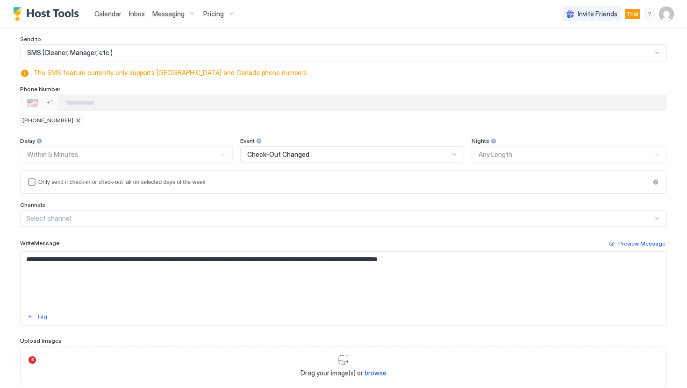
click at [26, 261] on textarea "**********" at bounding box center [344, 279] width 646 height 55
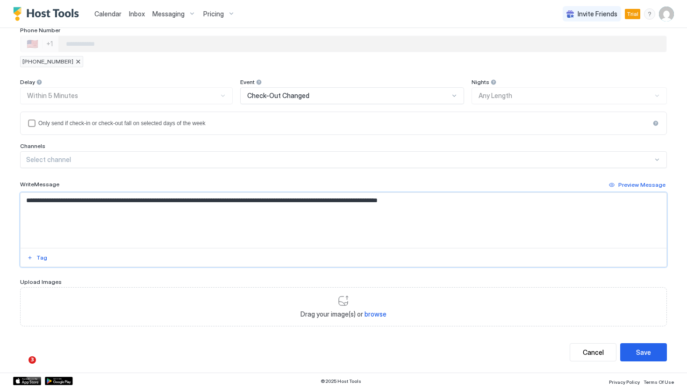
scroll to position [136, 0]
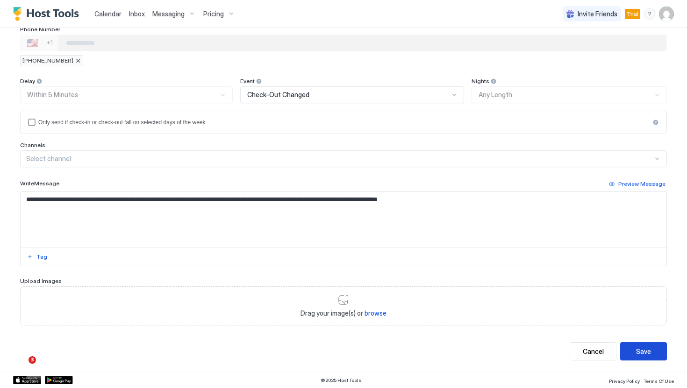
click at [638, 350] on div "Save" at bounding box center [643, 352] width 15 height 10
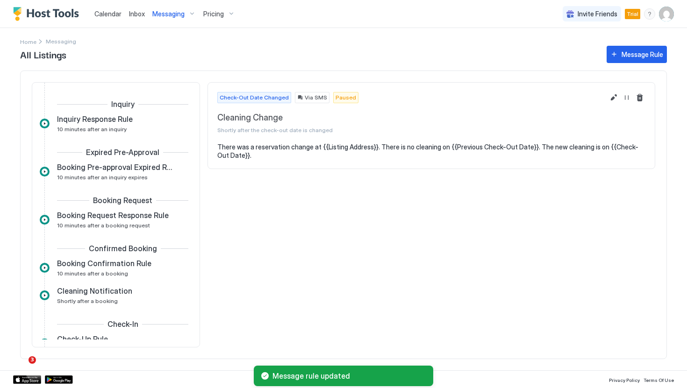
scroll to position [358, 0]
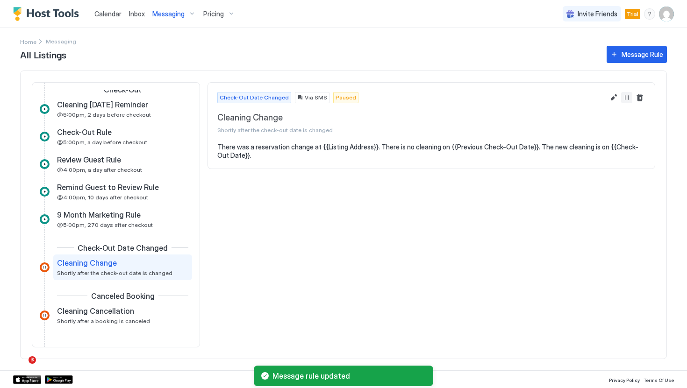
click at [623, 97] on button "Resume Message Rule" at bounding box center [626, 97] width 11 height 11
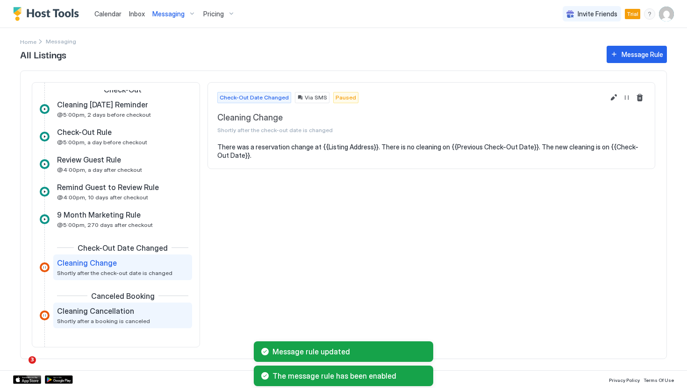
click at [117, 312] on span "Cleaning Cancellation" at bounding box center [95, 311] width 77 height 9
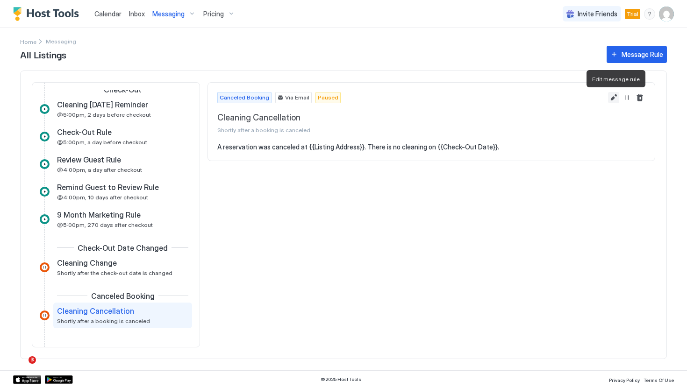
click at [616, 96] on button "Edit message rule" at bounding box center [613, 97] width 11 height 11
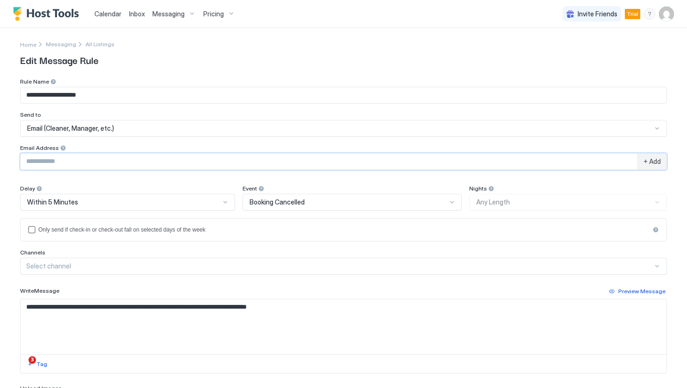
click at [190, 162] on input "Input Field" at bounding box center [329, 162] width 617 height 16
click at [261, 129] on div "Email (Cleaner, Manager, etc.)" at bounding box center [339, 128] width 625 height 8
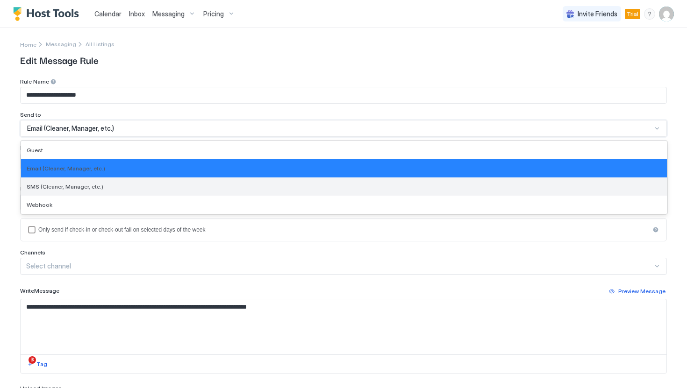
click at [221, 184] on div "SMS (Cleaner, Manager, etc.)" at bounding box center [344, 186] width 635 height 7
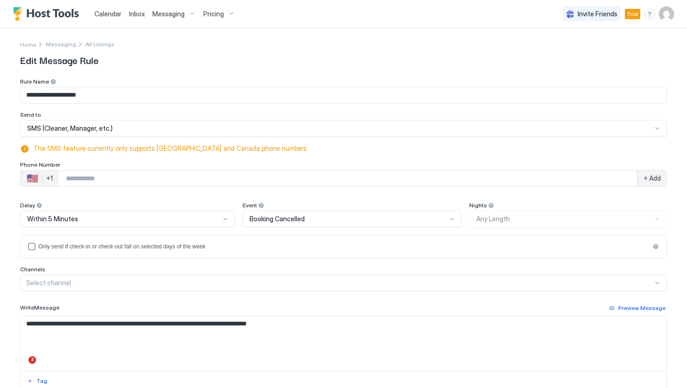
click at [204, 172] on input "Phone Number input" at bounding box center [347, 178] width 579 height 17
type input "**********"
click at [663, 179] on div "+ Add" at bounding box center [651, 179] width 29 height 16
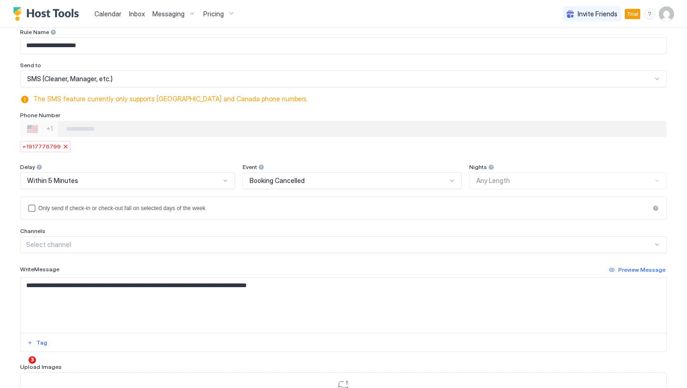
scroll to position [136, 0]
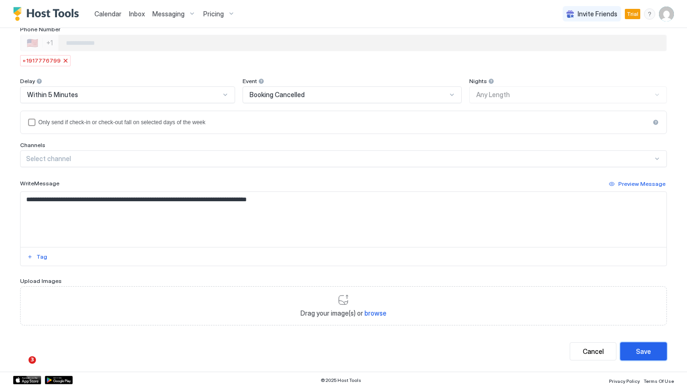
click at [632, 343] on button "Save" at bounding box center [643, 352] width 47 height 18
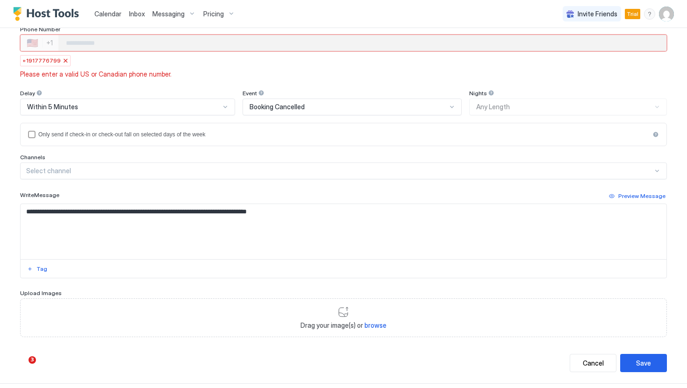
click at [63, 61] on div at bounding box center [66, 61] width 6 height 6
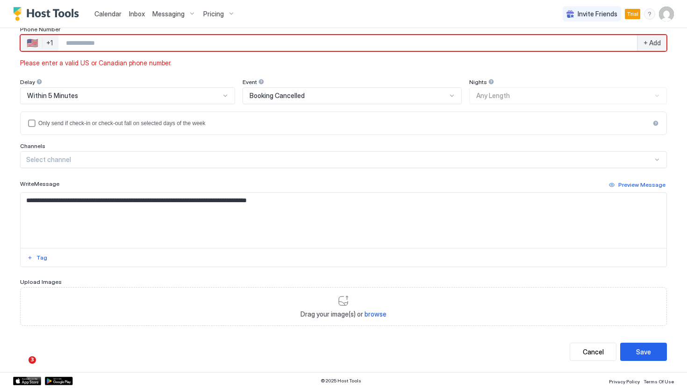
click at [185, 38] on input "Phone Number input" at bounding box center [347, 43] width 579 height 17
type input "**********"
click at [660, 44] on span "+ Add" at bounding box center [651, 43] width 17 height 8
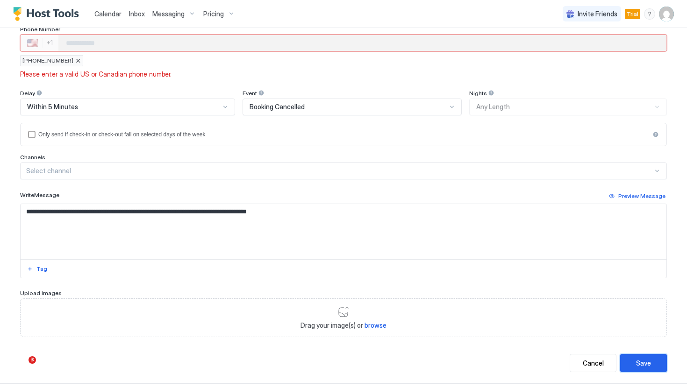
click at [647, 358] on div "Save" at bounding box center [643, 363] width 15 height 10
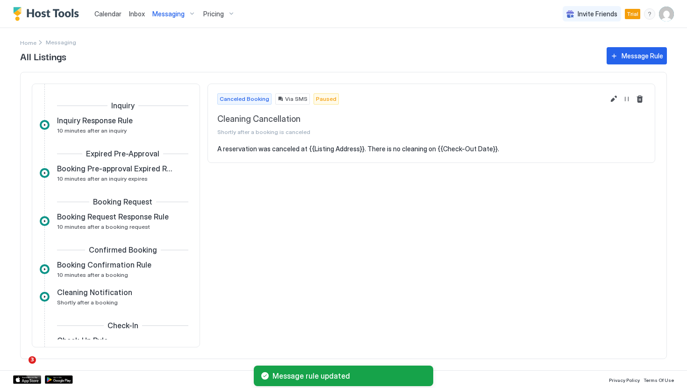
scroll to position [358, 0]
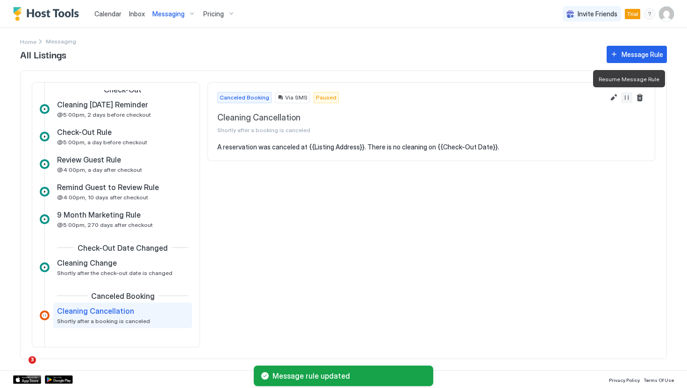
click at [630, 97] on button "Resume Message Rule" at bounding box center [626, 97] width 11 height 11
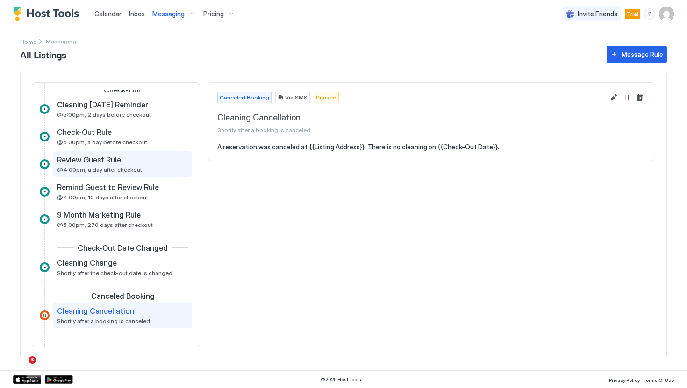
scroll to position [0, 0]
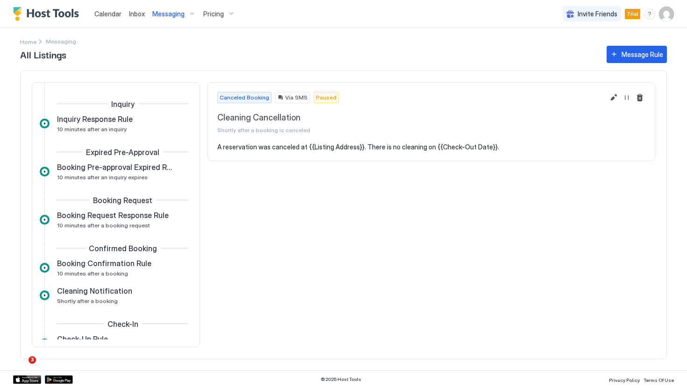
click at [136, 14] on span "Inbox" at bounding box center [137, 14] width 16 height 8
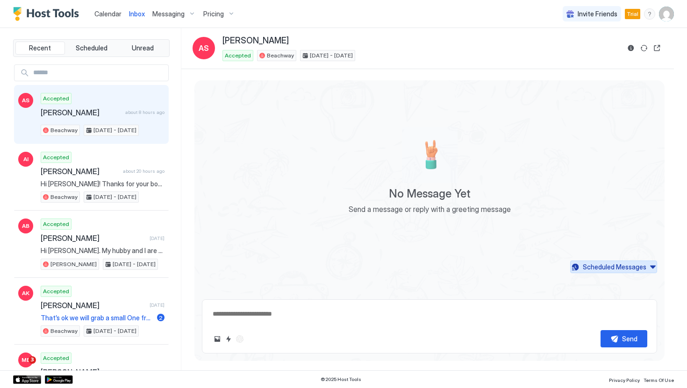
click at [650, 262] on button "Scheduled Messages" at bounding box center [613, 267] width 87 height 13
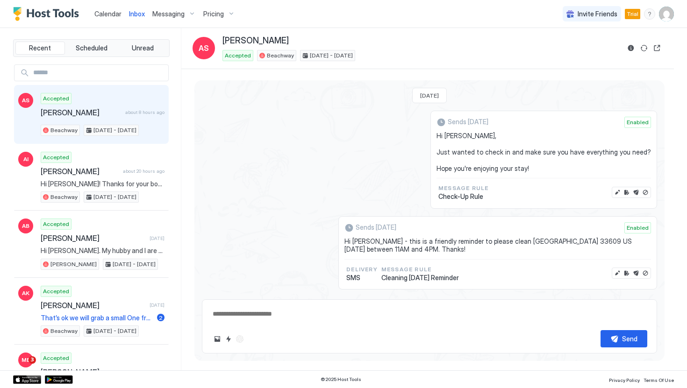
scroll to position [831, 0]
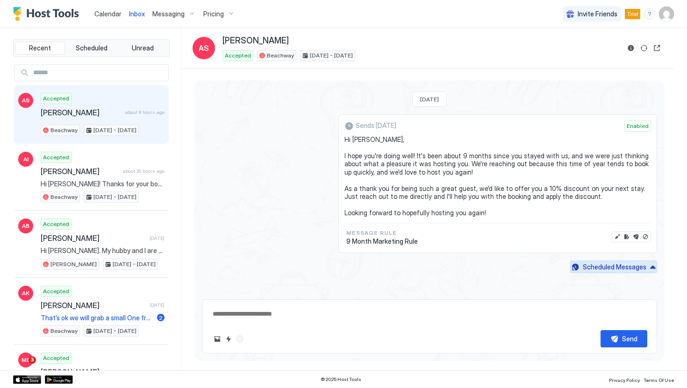
click at [644, 271] on div "Scheduled Messages" at bounding box center [615, 267] width 64 height 10
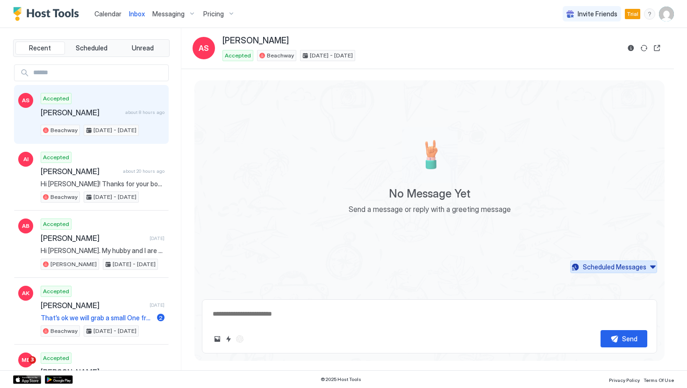
click at [644, 271] on div "Scheduled Messages" at bounding box center [615, 267] width 64 height 10
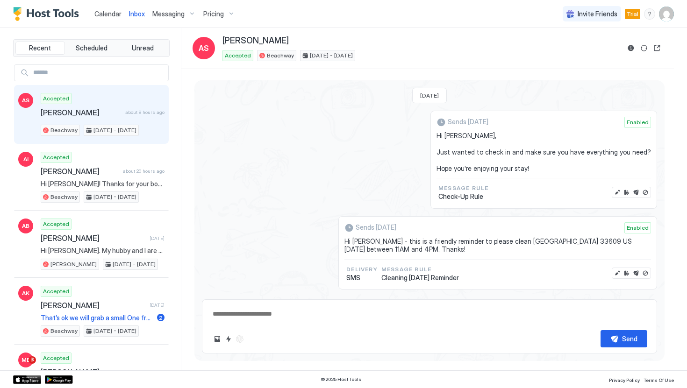
scroll to position [831, 0]
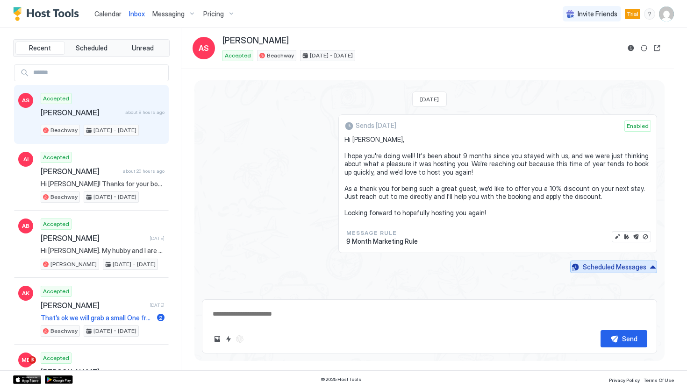
click at [650, 267] on button "Scheduled Messages" at bounding box center [613, 267] width 87 height 13
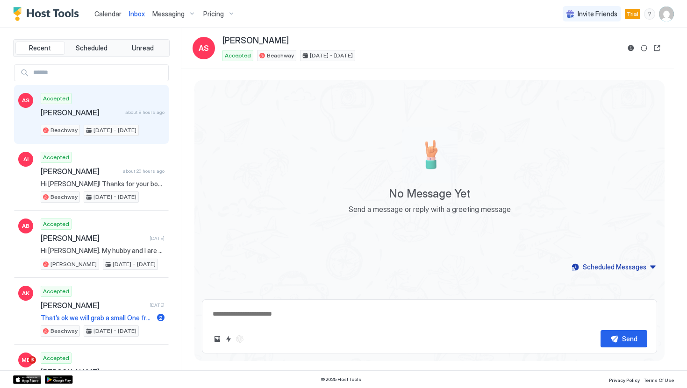
type textarea "*"
click at [111, 15] on span "Calendar" at bounding box center [107, 14] width 27 height 8
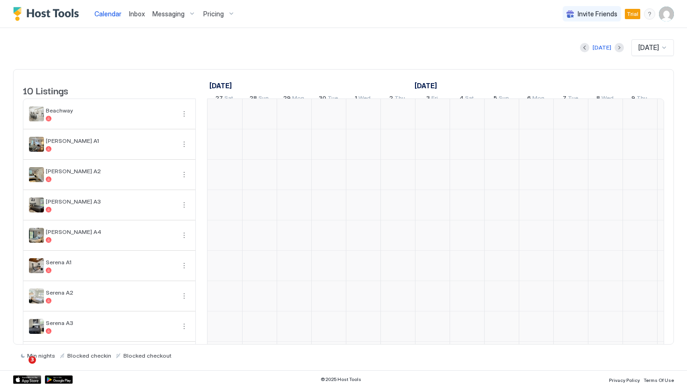
scroll to position [0, 519]
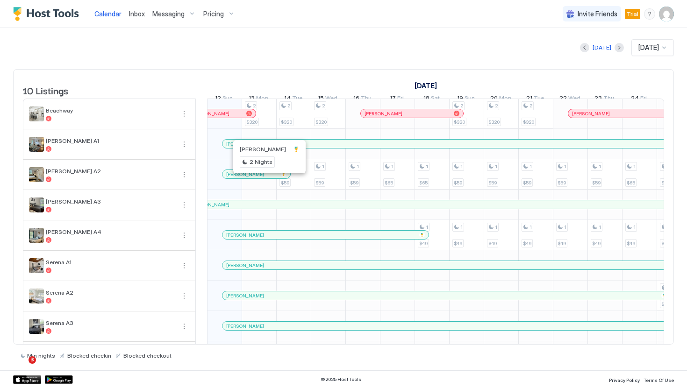
click at [264, 178] on div at bounding box center [263, 174] width 7 height 7
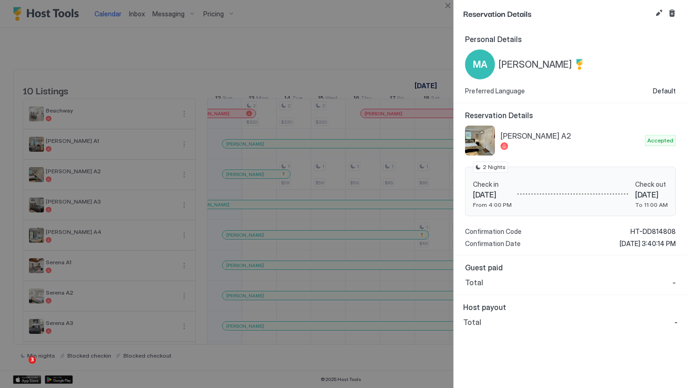
click at [352, 42] on div at bounding box center [343, 194] width 687 height 388
click at [278, 40] on div at bounding box center [343, 194] width 687 height 388
click at [355, 63] on div at bounding box center [343, 194] width 687 height 388
click at [437, 37] on div at bounding box center [343, 194] width 687 height 388
click at [450, 1] on button "Close" at bounding box center [447, 5] width 11 height 11
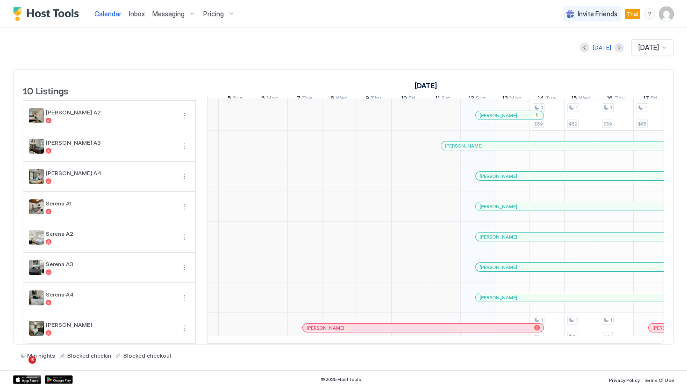
scroll to position [0, 266]
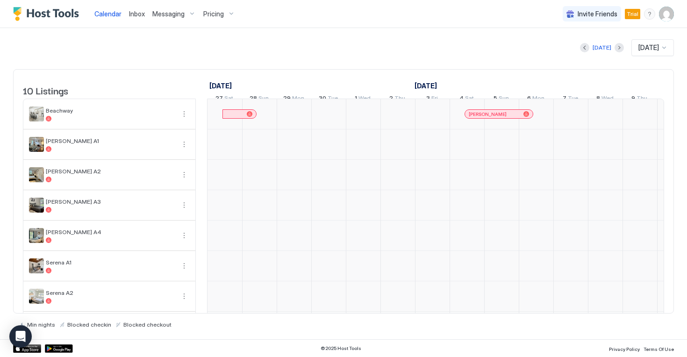
scroll to position [0, 519]
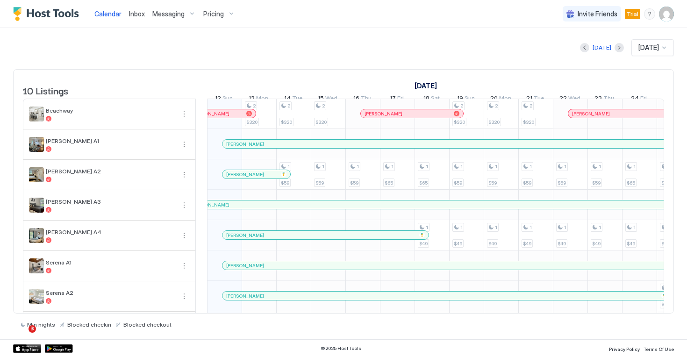
click at [665, 17] on img "User profile" at bounding box center [666, 14] width 15 height 15
click at [176, 93] on div at bounding box center [343, 178] width 687 height 357
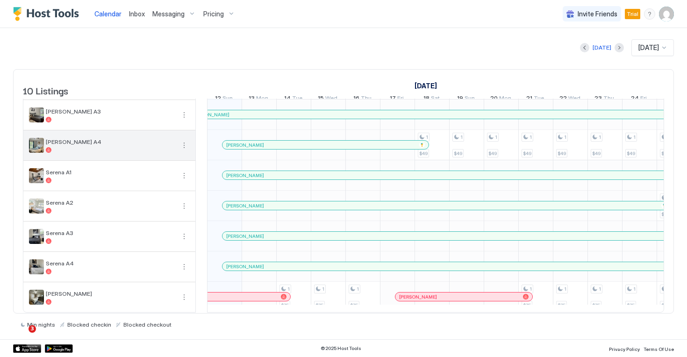
scroll to position [0, 0]
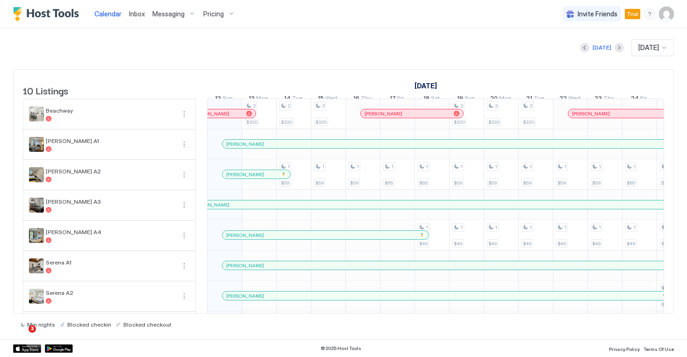
click at [667, 18] on img "User profile" at bounding box center [666, 14] width 15 height 15
click at [602, 54] on div "Settings" at bounding box center [614, 52] width 119 height 16
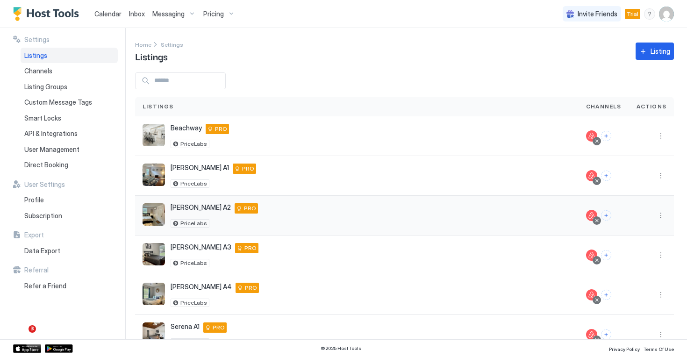
click at [256, 212] on div "Linebaugh A2 Tampa 33617 US PRO PriceLabs" at bounding box center [357, 215] width 429 height 24
click at [659, 213] on button "More options" at bounding box center [660, 215] width 11 height 11
click at [629, 255] on span "Listing Settings" at bounding box center [640, 258] width 42 height 7
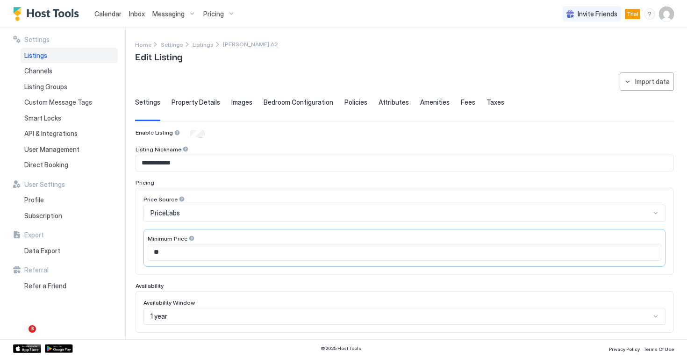
click at [193, 92] on div "**********" at bounding box center [404, 322] width 539 height 501
click at [193, 100] on span "Property Details" at bounding box center [195, 102] width 49 height 8
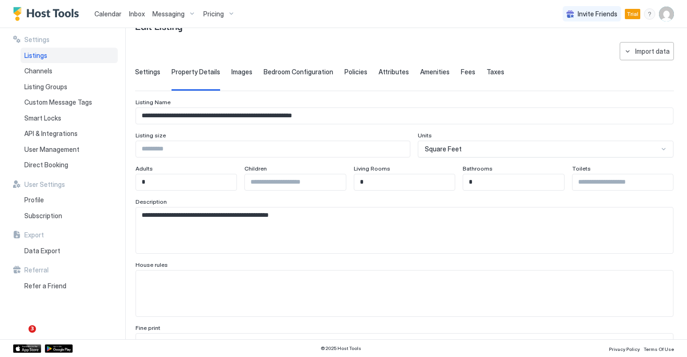
scroll to position [66, 0]
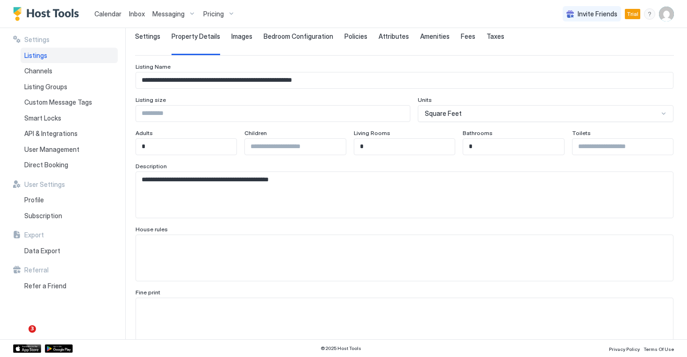
click at [266, 193] on textarea "**********" at bounding box center [404, 195] width 537 height 46
paste textarea "**********"
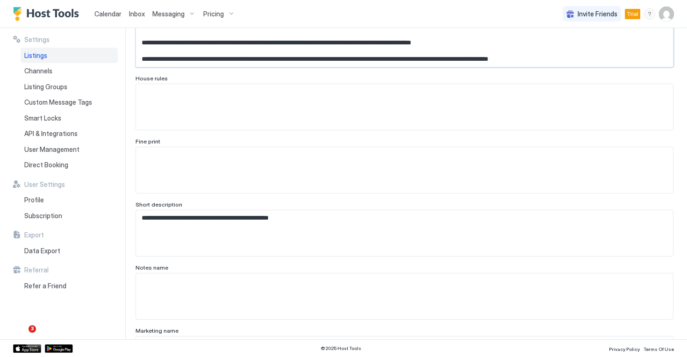
scroll to position [221, 0]
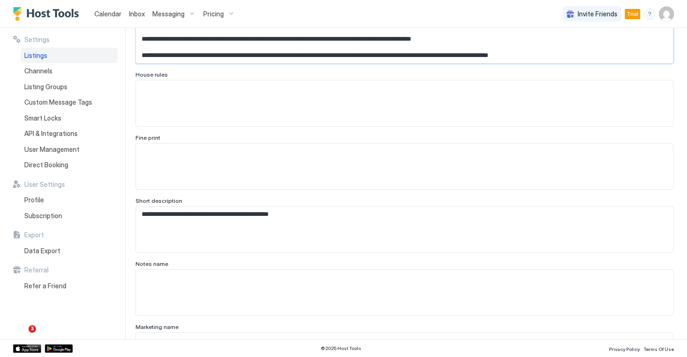
type textarea "**********"
click at [338, 235] on textarea "**********" at bounding box center [404, 230] width 537 height 46
click at [230, 205] on div "Short description" at bounding box center [405, 201] width 538 height 9
click at [230, 215] on textarea "**********" at bounding box center [404, 230] width 537 height 46
paste textarea "**********"
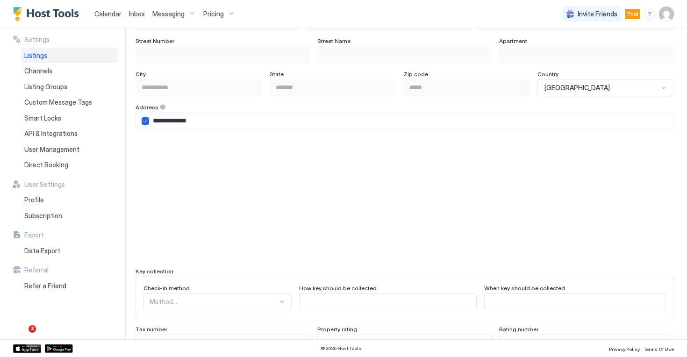
scroll to position [858, 0]
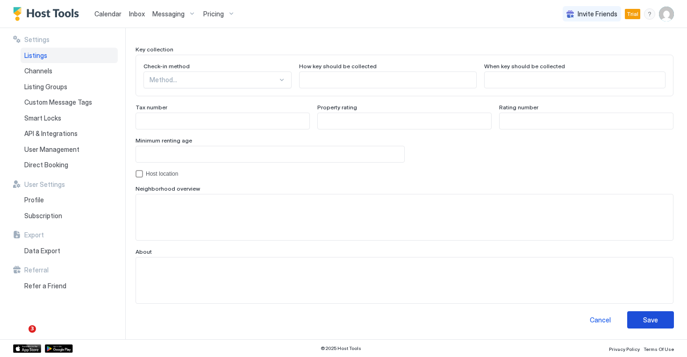
type textarea "**********"
click at [648, 324] on button "Save" at bounding box center [650, 319] width 47 height 17
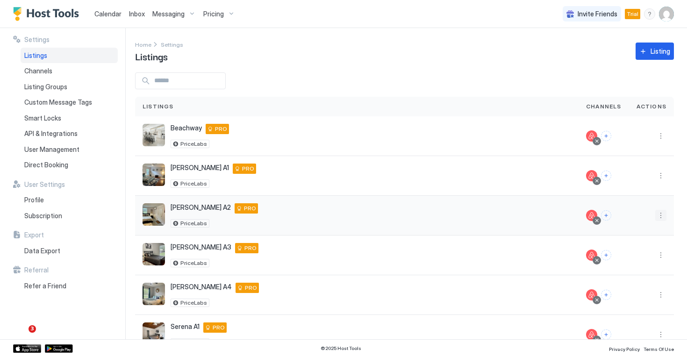
click at [664, 215] on button "More options" at bounding box center [660, 215] width 11 height 11
click at [493, 70] on div at bounding box center [343, 178] width 687 height 357
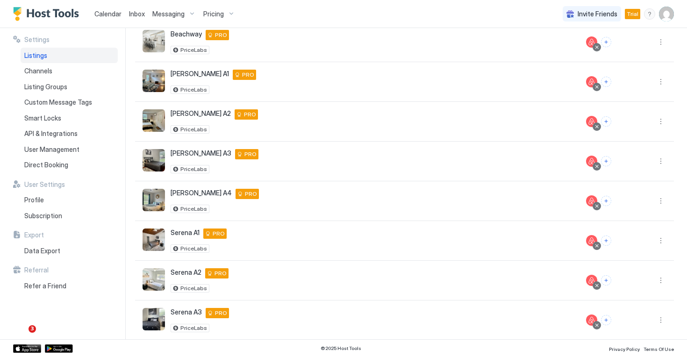
scroll to position [84, 0]
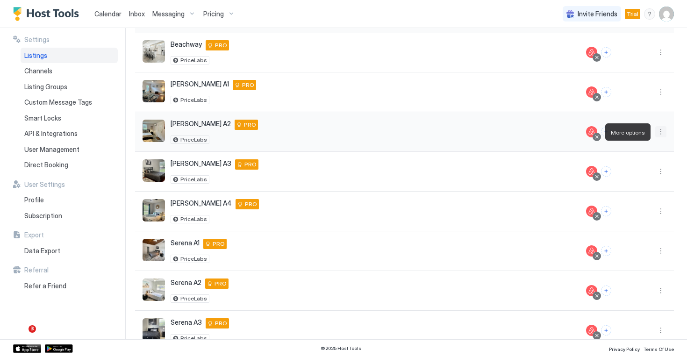
click at [661, 134] on button "More options" at bounding box center [660, 131] width 11 height 11
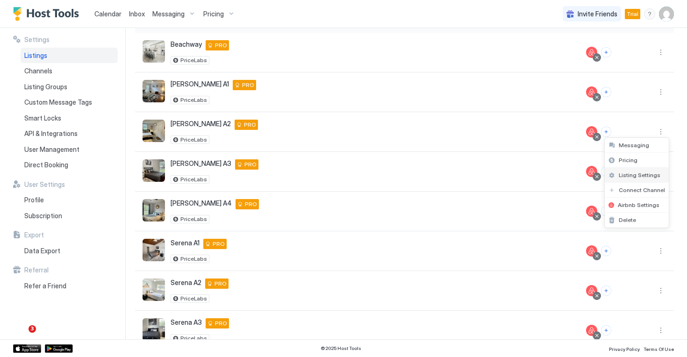
click at [641, 170] on div "Listing Settings" at bounding box center [637, 175] width 64 height 15
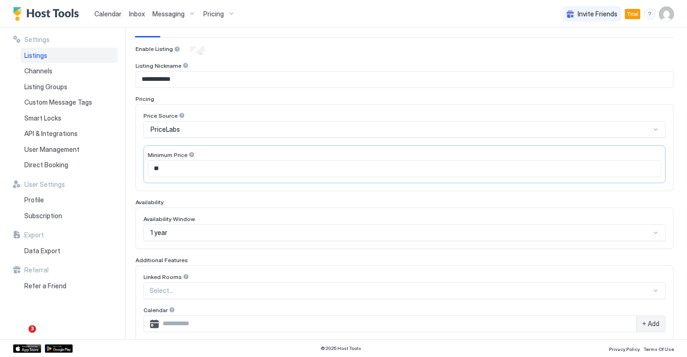
type textarea "**********"
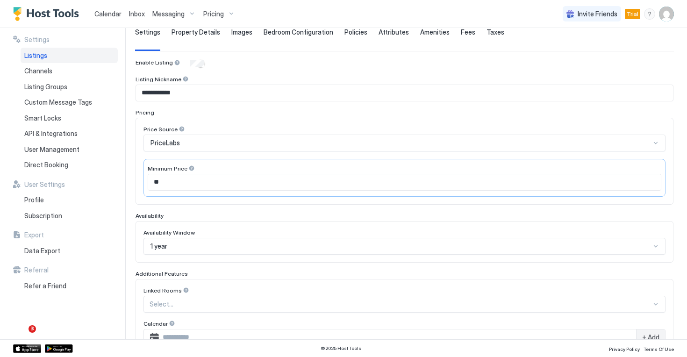
click at [208, 36] on div "Property Details" at bounding box center [195, 39] width 49 height 23
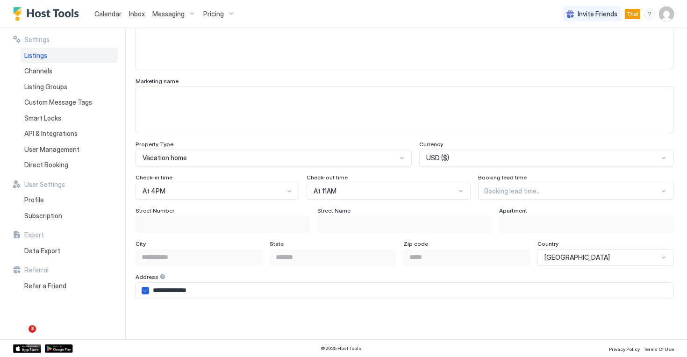
scroll to position [0, 0]
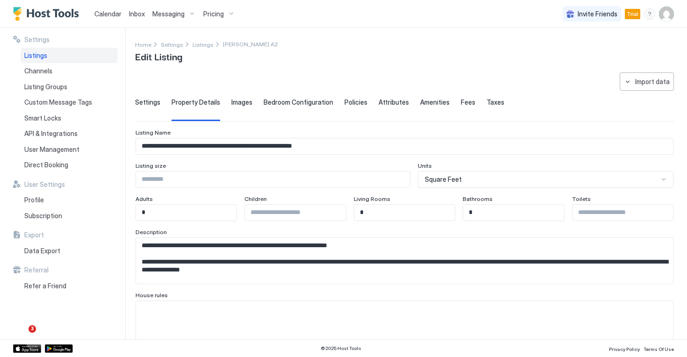
click at [234, 99] on span "Images" at bounding box center [241, 102] width 21 height 8
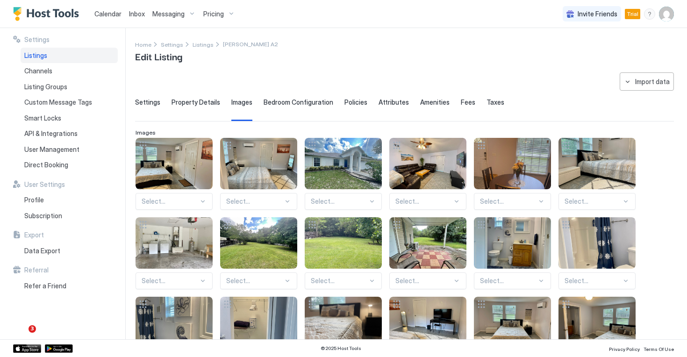
click at [160, 200] on div "Select..." at bounding box center [174, 201] width 77 height 17
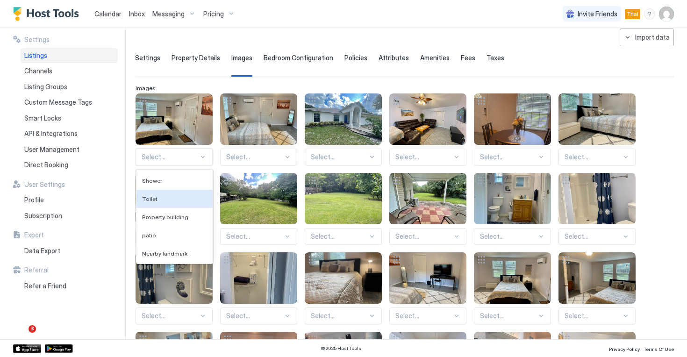
scroll to position [47, 0]
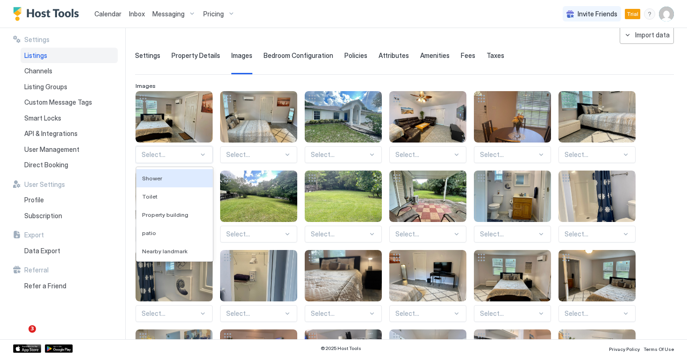
click at [306, 30] on div "**********" at bounding box center [404, 266] width 539 height 480
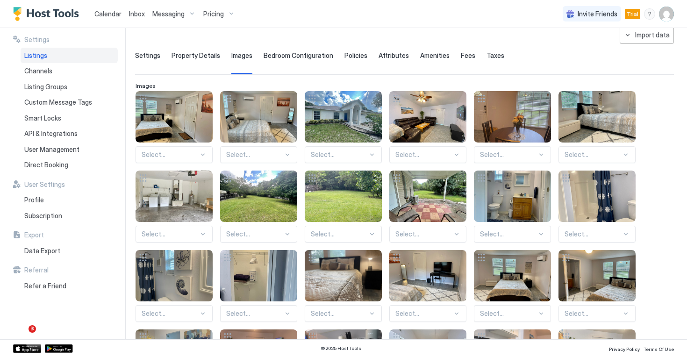
click at [312, 54] on span "Bedroom Configuration" at bounding box center [299, 55] width 70 height 8
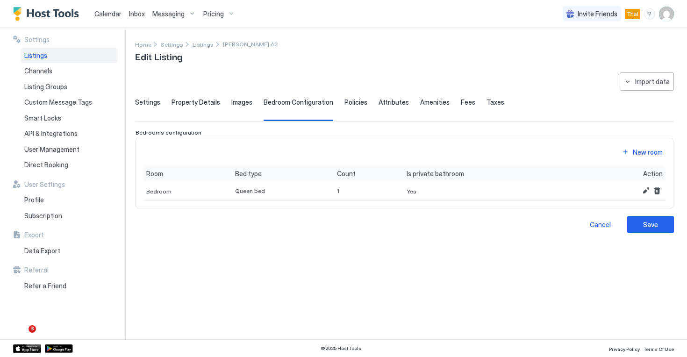
click at [348, 105] on span "Policies" at bounding box center [355, 102] width 23 height 8
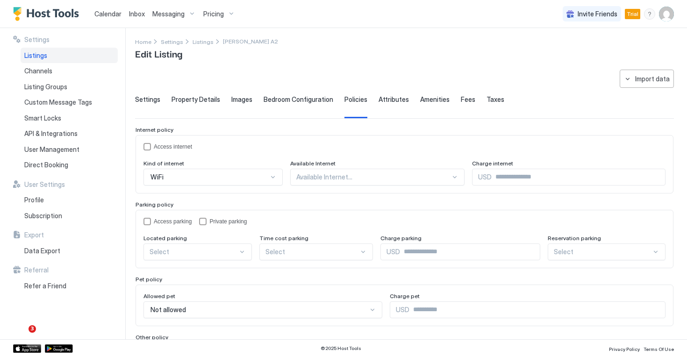
scroll to position [2, 0]
click at [392, 103] on span "Attributes" at bounding box center [394, 100] width 30 height 8
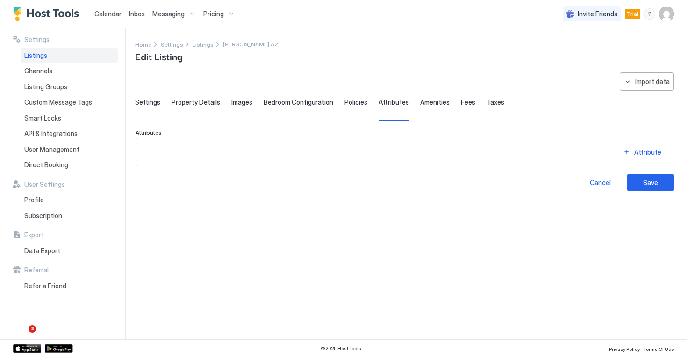
click at [425, 103] on span "Amenities" at bounding box center [434, 102] width 29 height 8
click at [461, 103] on span "Fees" at bounding box center [468, 102] width 14 height 8
click at [486, 103] on span "Taxes" at bounding box center [495, 102] width 18 height 8
click at [159, 98] on div "Settings Property Details Images Bedroom Configuration Policies Attributes Amen…" at bounding box center [404, 109] width 539 height 23
click at [144, 105] on span "Settings" at bounding box center [147, 102] width 25 height 8
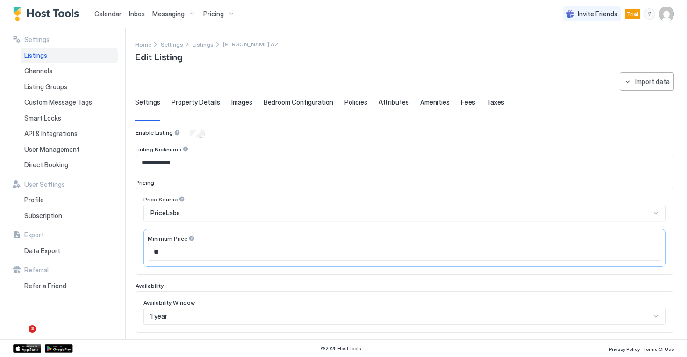
click at [233, 48] on div "[PERSON_NAME] A2" at bounding box center [250, 44] width 55 height 10
click at [209, 47] on div "Listings" at bounding box center [207, 44] width 29 height 10
click at [203, 44] on span "Listings" at bounding box center [203, 44] width 21 height 7
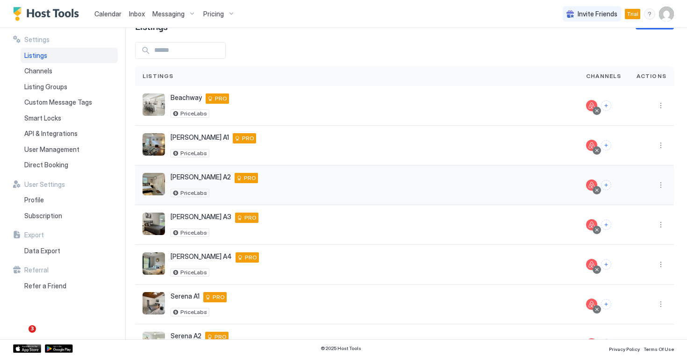
scroll to position [47, 0]
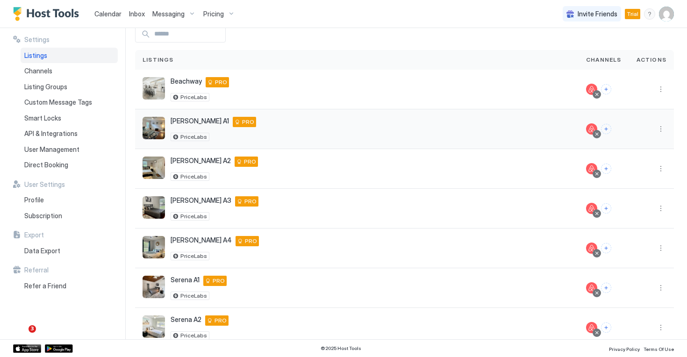
click at [654, 128] on div at bounding box center [651, 128] width 30 height 11
click at [660, 129] on button "More options" at bounding box center [660, 128] width 11 height 11
click at [635, 155] on span "Pricing" at bounding box center [628, 157] width 19 height 7
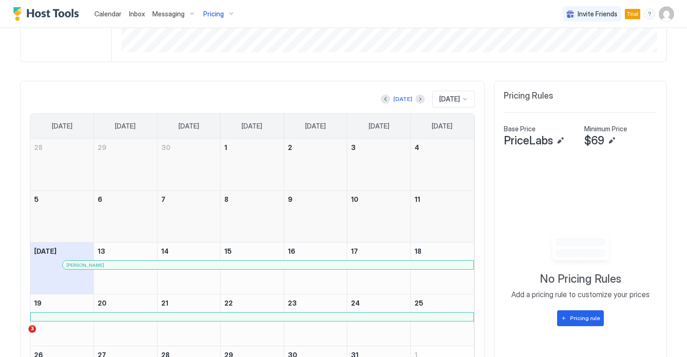
scroll to position [238, 0]
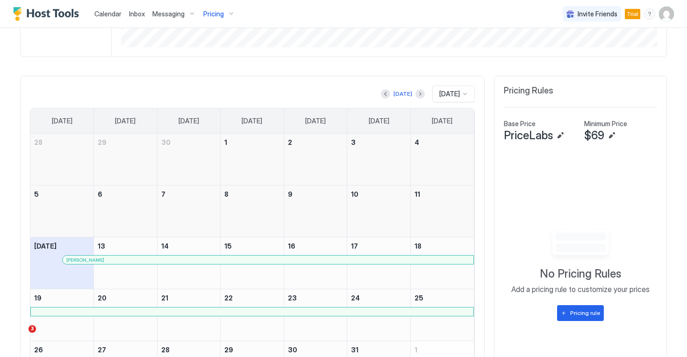
click at [538, 137] on span "PriceLabs" at bounding box center [528, 136] width 49 height 14
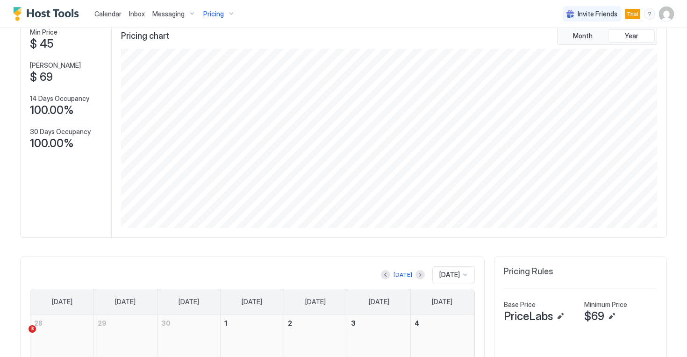
scroll to position [0, 0]
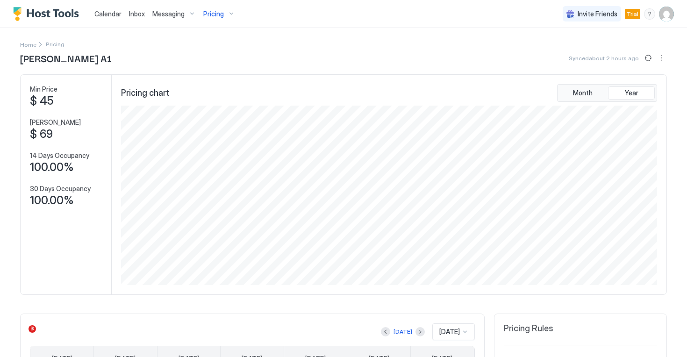
click at [39, 43] on div "Home" at bounding box center [32, 44] width 24 height 10
click at [35, 44] on div "Home" at bounding box center [32, 44] width 24 height 10
click at [29, 44] on span "Home" at bounding box center [28, 44] width 16 height 7
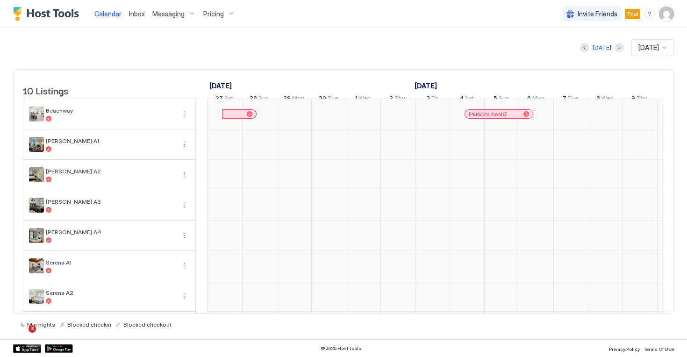
scroll to position [0, 519]
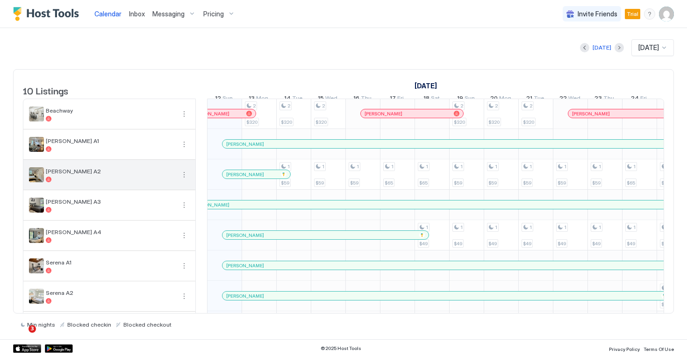
click at [118, 175] on span "[PERSON_NAME] A2" at bounding box center [110, 171] width 129 height 7
click at [180, 180] on button "More options" at bounding box center [184, 174] width 11 height 11
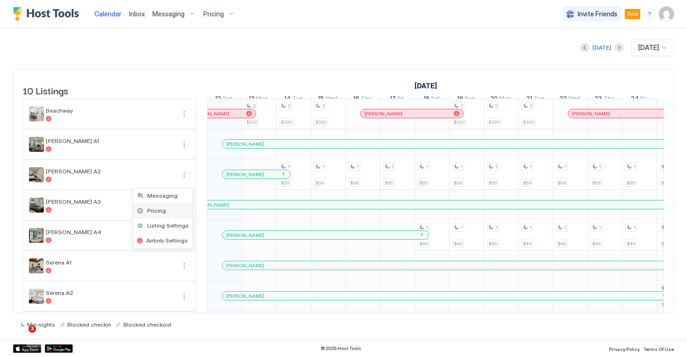
click at [175, 207] on div "Pricing" at bounding box center [162, 210] width 59 height 15
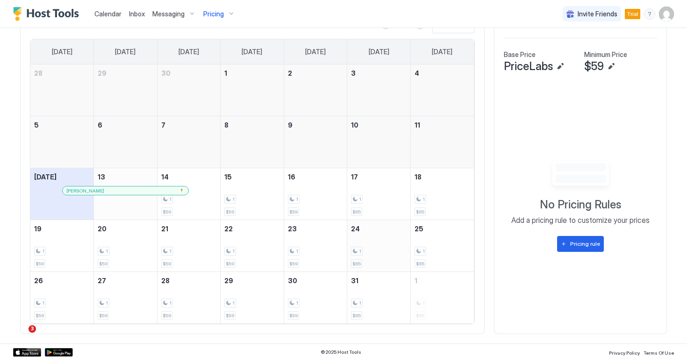
scroll to position [310, 0]
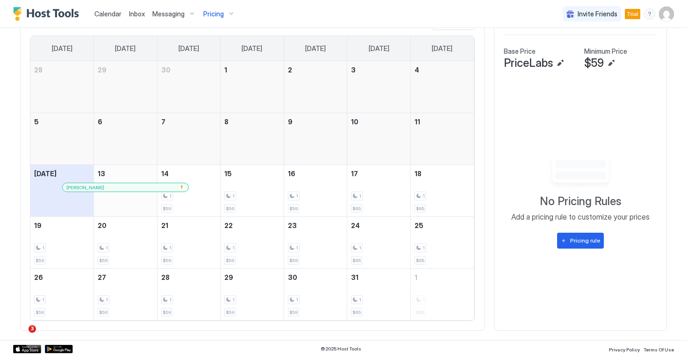
click at [454, 6] on div "Calendar Inbox Messaging Pricing Invite Friends Trial KC" at bounding box center [343, 14] width 687 height 28
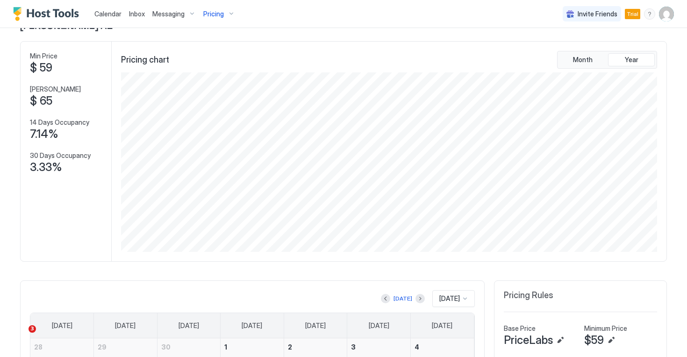
scroll to position [0, 0]
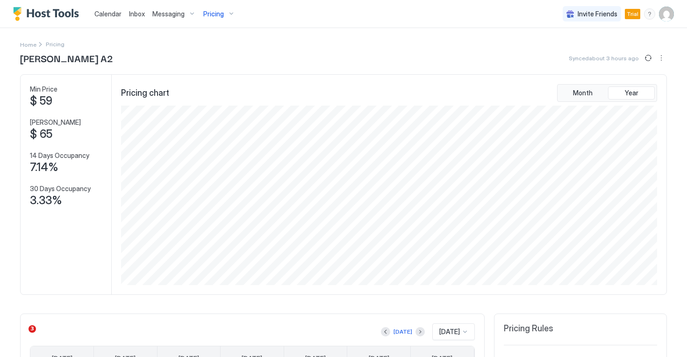
click at [232, 44] on div "Home Pricing" at bounding box center [343, 44] width 647 height 10
click at [658, 58] on button "More options" at bounding box center [661, 57] width 11 height 11
click at [534, 38] on div at bounding box center [343, 178] width 687 height 357
click at [647, 59] on button "Sync prices" at bounding box center [648, 57] width 11 height 11
click at [660, 60] on button "More options" at bounding box center [661, 57] width 11 height 11
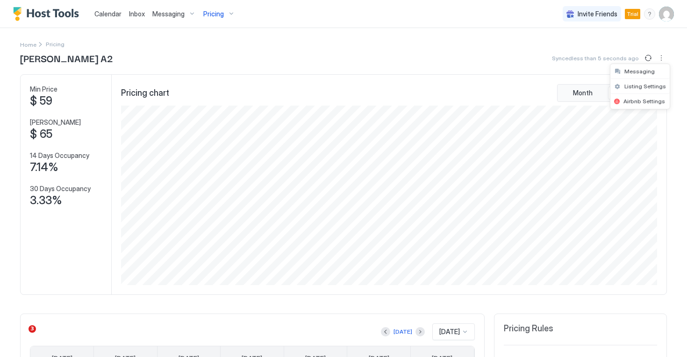
click at [622, 43] on div at bounding box center [343, 178] width 687 height 357
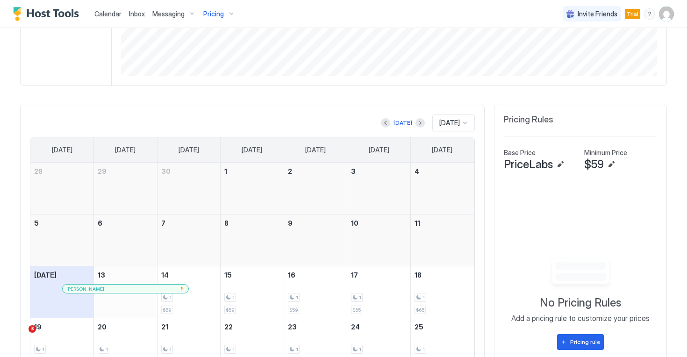
scroll to position [236, 0]
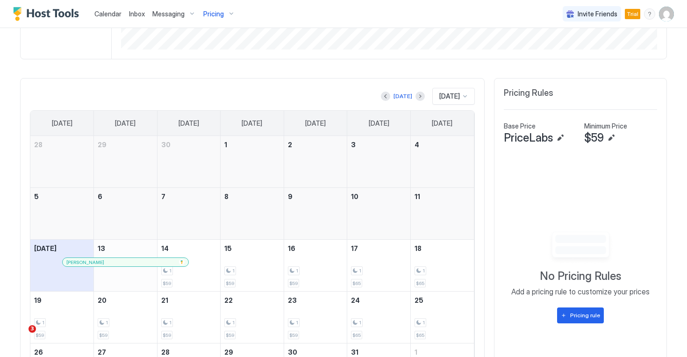
click at [612, 136] on button "Edit" at bounding box center [611, 137] width 11 height 11
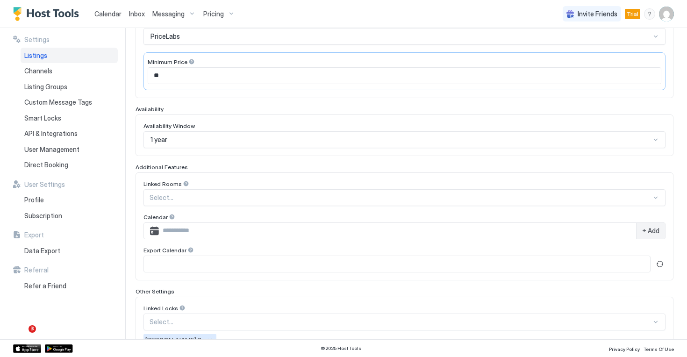
scroll to position [245, 0]
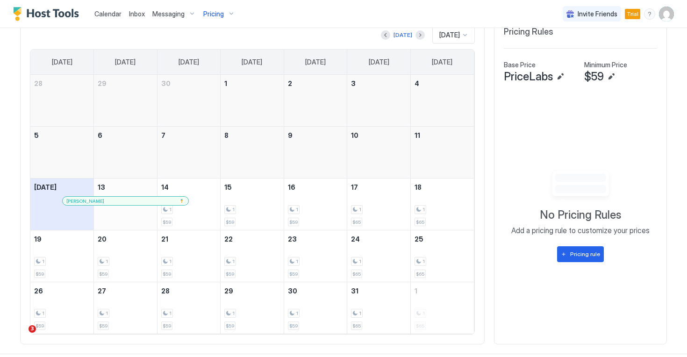
scroll to position [296, 0]
click at [575, 245] on div "No Pricing Rules Add a pricing rule to customize your prices Pricing rule" at bounding box center [580, 216] width 153 height 94
click at [575, 251] on div "Pricing rule" at bounding box center [585, 255] width 30 height 8
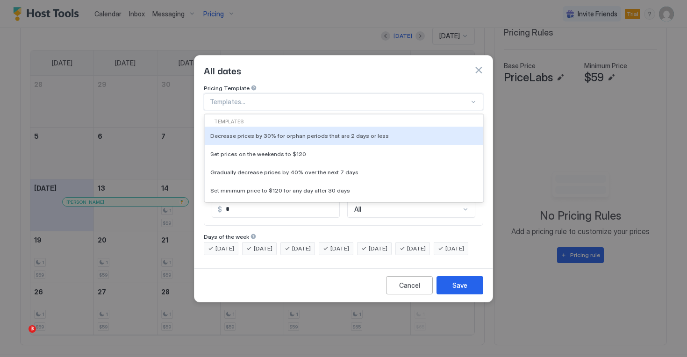
click at [292, 98] on div at bounding box center [339, 102] width 259 height 8
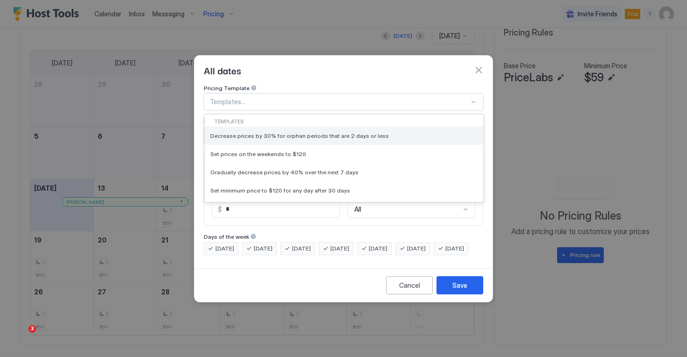
click at [350, 127] on div "Decrease prices by 30% for orphan periods that are 2 days or less" at bounding box center [344, 136] width 279 height 18
type input "**"
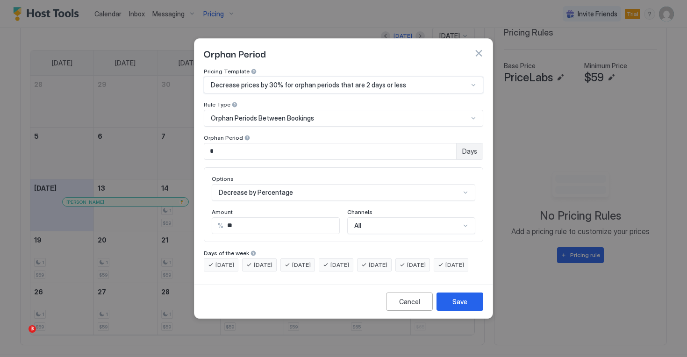
click at [312, 115] on div "Orphan Periods Between Bookings" at bounding box center [343, 118] width 279 height 17
click at [313, 115] on div "Orphan Periods Between Bookings" at bounding box center [343, 118] width 279 height 17
click at [474, 49] on button "button" at bounding box center [478, 53] width 9 height 9
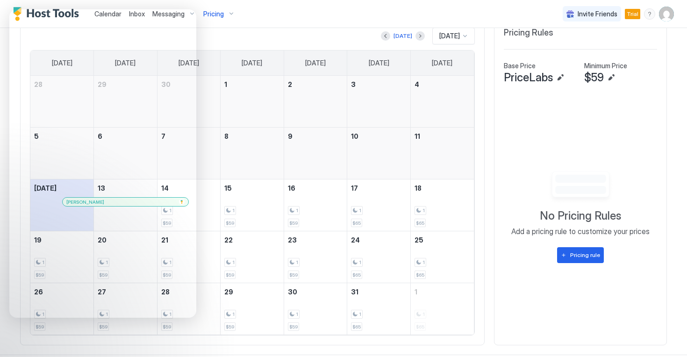
click at [248, 18] on div "Calendar Inbox Messaging Pricing Invite Friends Trial KC" at bounding box center [343, 14] width 687 height 28
click at [264, 32] on div "Today Oct 2025" at bounding box center [252, 36] width 445 height 17
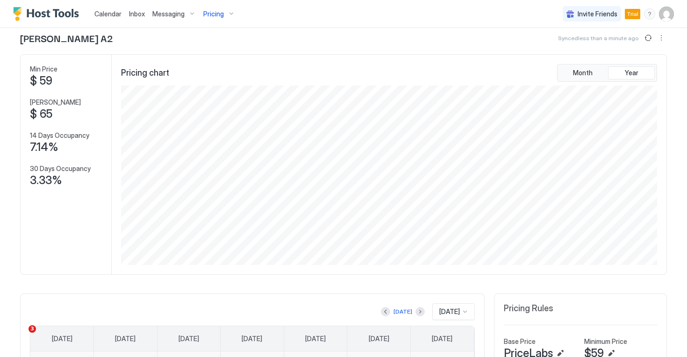
scroll to position [0, 0]
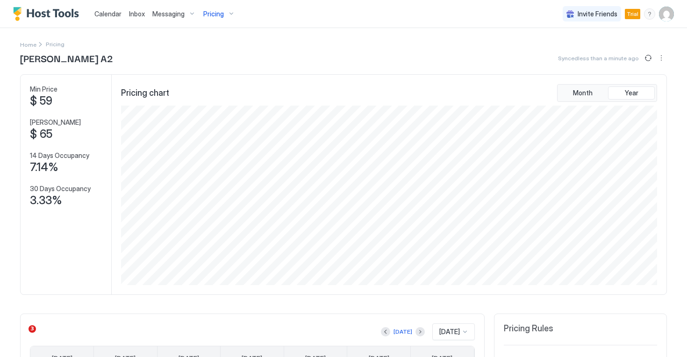
click at [57, 44] on span "Pricing" at bounding box center [55, 44] width 19 height 7
click at [216, 11] on span "Pricing" at bounding box center [213, 14] width 21 height 8
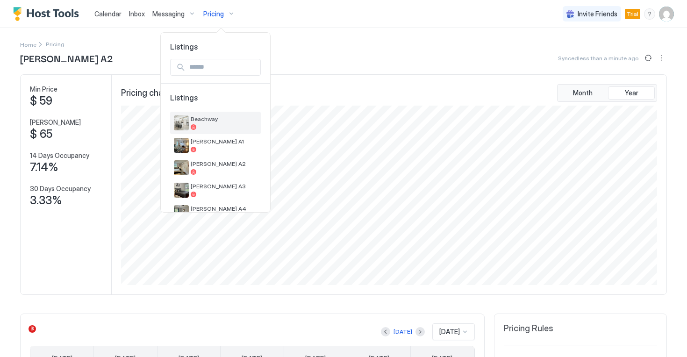
scroll to position [133, 0]
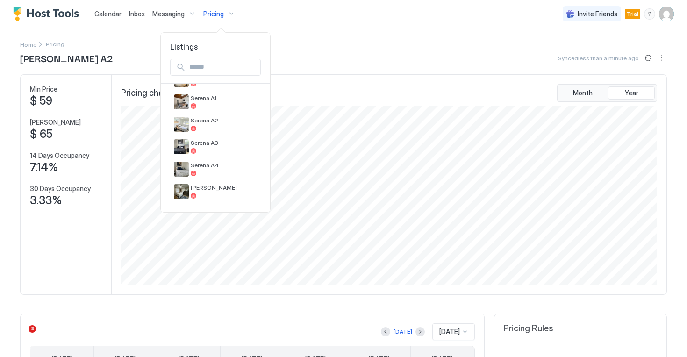
click at [360, 62] on div at bounding box center [343, 178] width 687 height 357
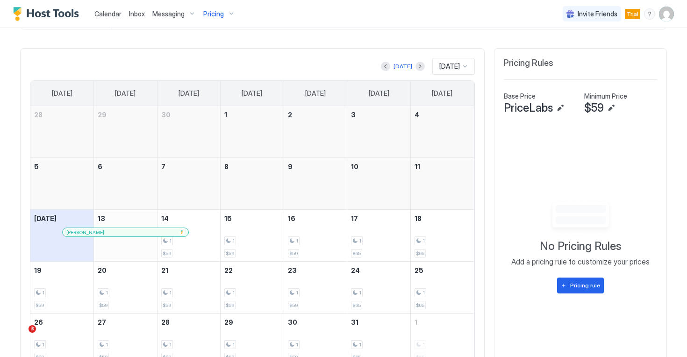
scroll to position [310, 0]
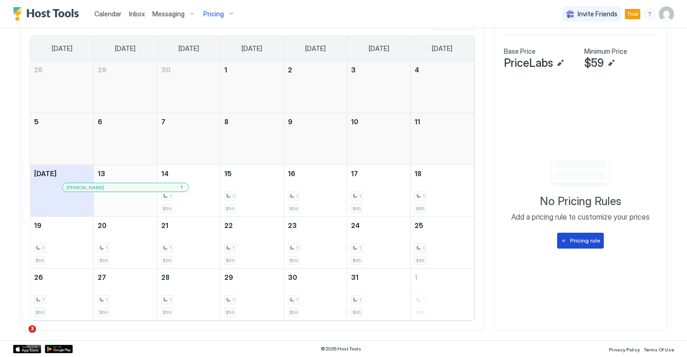
click at [571, 248] on button "Pricing rule" at bounding box center [580, 241] width 47 height 16
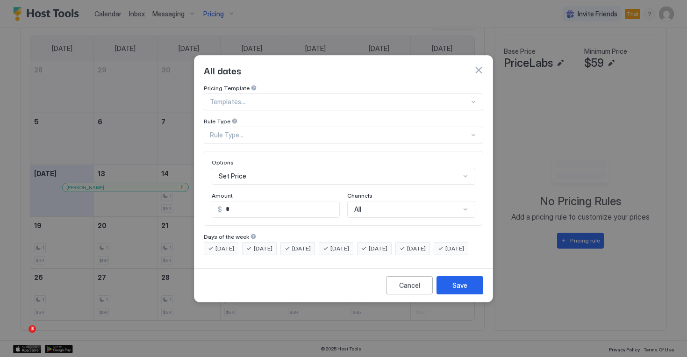
click at [336, 170] on div "Set Price" at bounding box center [344, 176] width 264 height 17
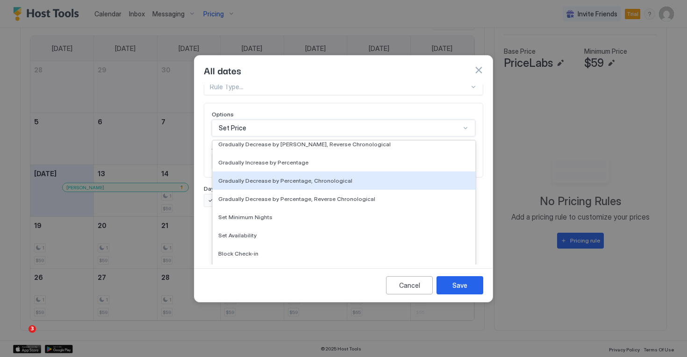
scroll to position [0, 0]
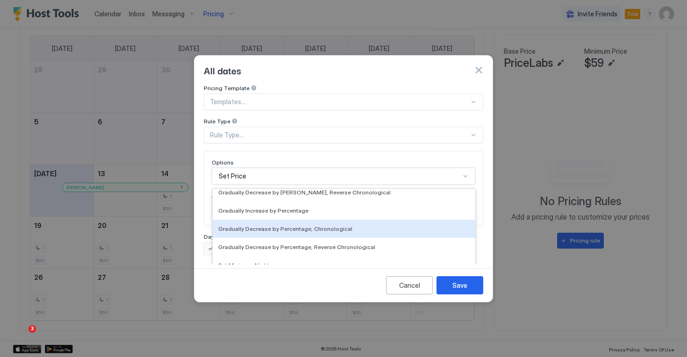
click at [356, 75] on div "All dates" at bounding box center [343, 70] width 298 height 29
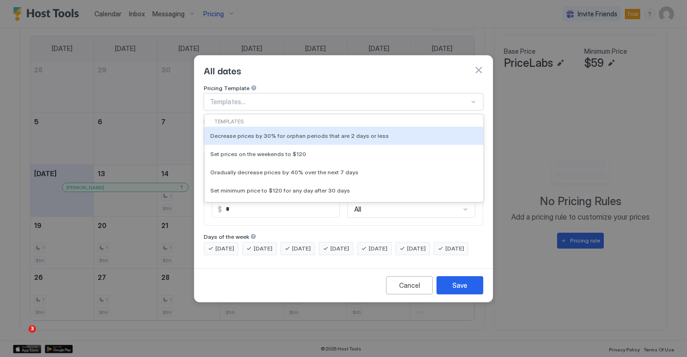
click at [310, 98] on div at bounding box center [339, 102] width 259 height 8
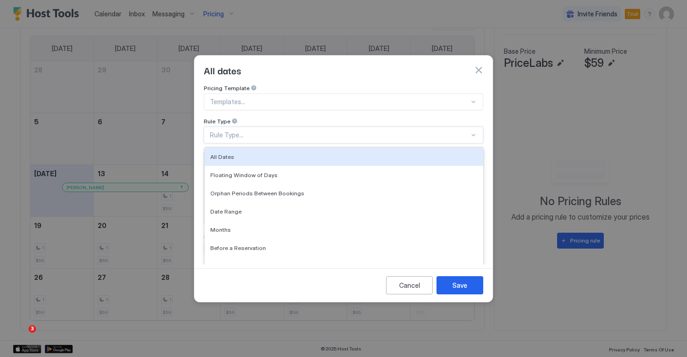
click at [283, 131] on div "Rule Type..." at bounding box center [339, 135] width 259 height 8
click at [284, 131] on div "Rule Type..." at bounding box center [339, 135] width 259 height 8
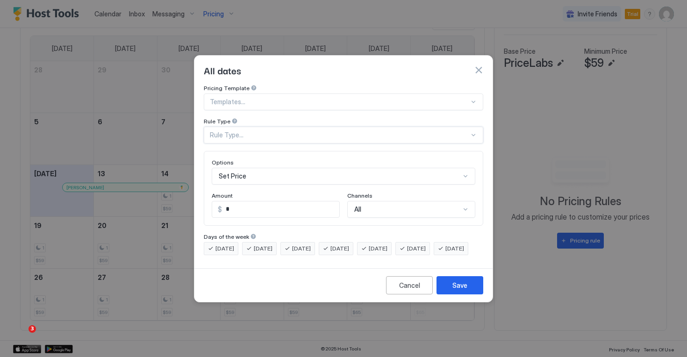
click at [301, 98] on div at bounding box center [339, 102] width 259 height 8
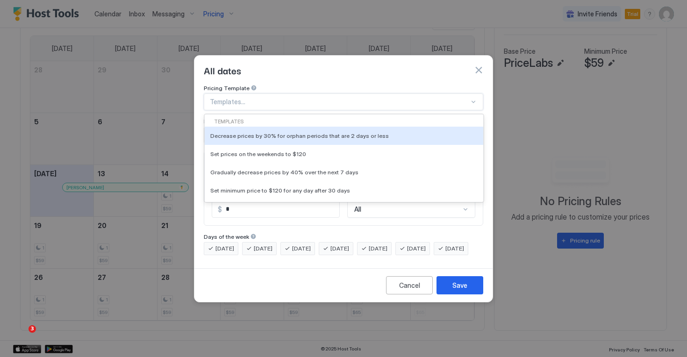
click at [473, 63] on div "All dates" at bounding box center [343, 70] width 279 height 14
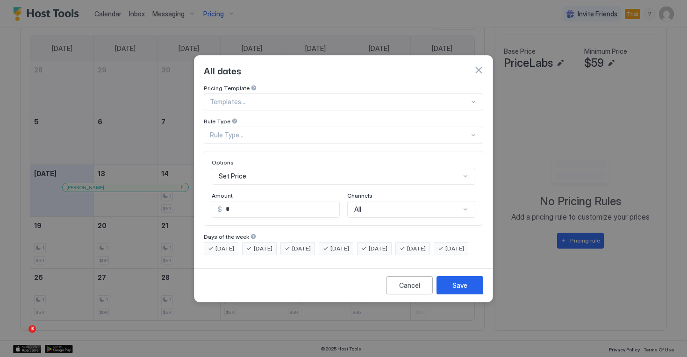
click at [477, 65] on button "button" at bounding box center [478, 69] width 9 height 9
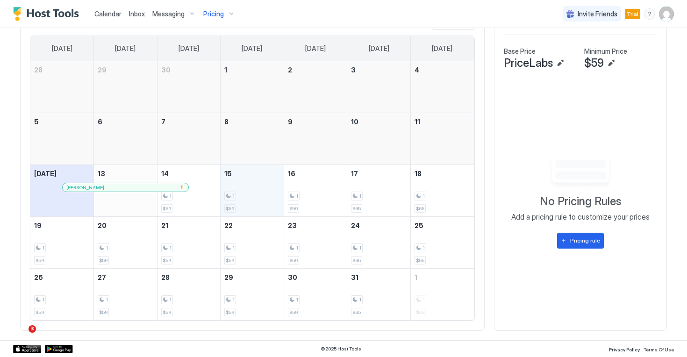
click at [255, 199] on div "1" at bounding box center [252, 196] width 56 height 9
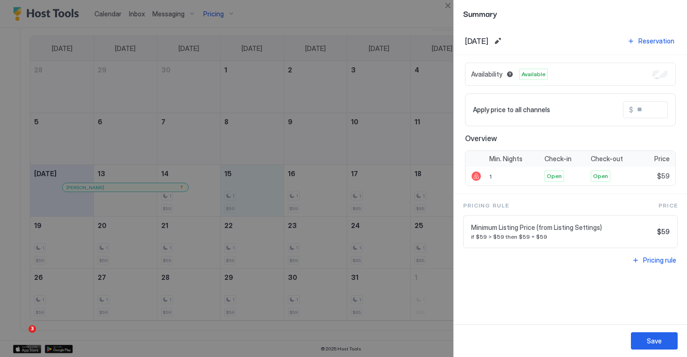
click at [380, 19] on div at bounding box center [343, 178] width 687 height 357
click at [413, 47] on div at bounding box center [343, 178] width 687 height 357
click at [407, 14] on div at bounding box center [343, 178] width 687 height 357
click at [448, 6] on button "Close" at bounding box center [447, 5] width 11 height 11
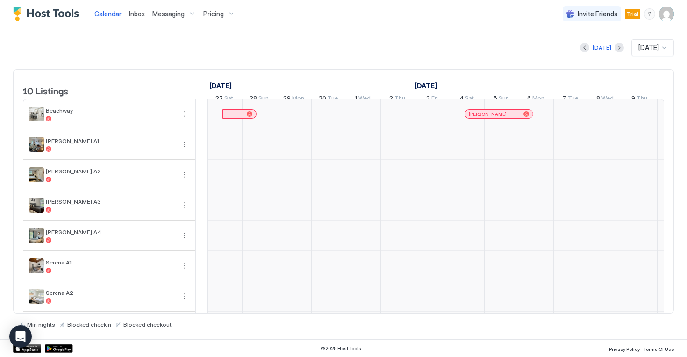
scroll to position [0, 519]
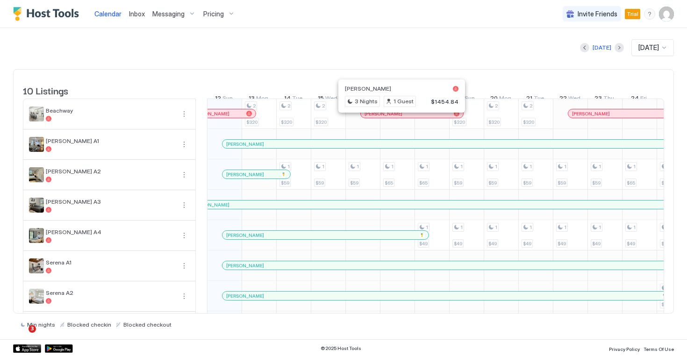
click at [398, 117] on div at bounding box center [397, 113] width 7 height 7
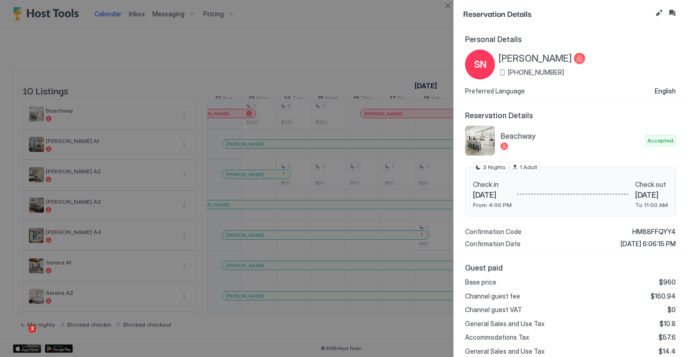
click at [376, 57] on div at bounding box center [343, 178] width 687 height 357
click at [449, 6] on button "Close" at bounding box center [447, 5] width 11 height 11
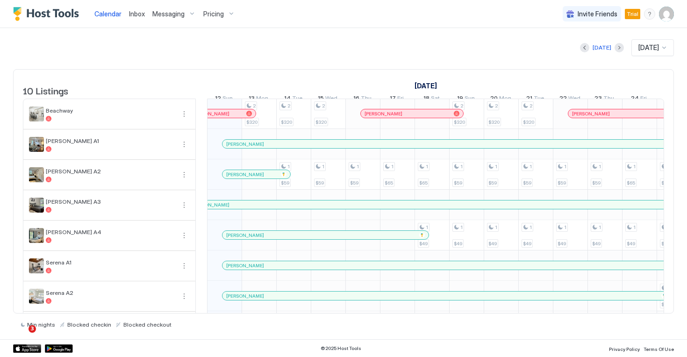
click at [615, 117] on div "[PERSON_NAME]" at bounding box center [632, 114] width 120 height 6
